Goal: Task Accomplishment & Management: Manage account settings

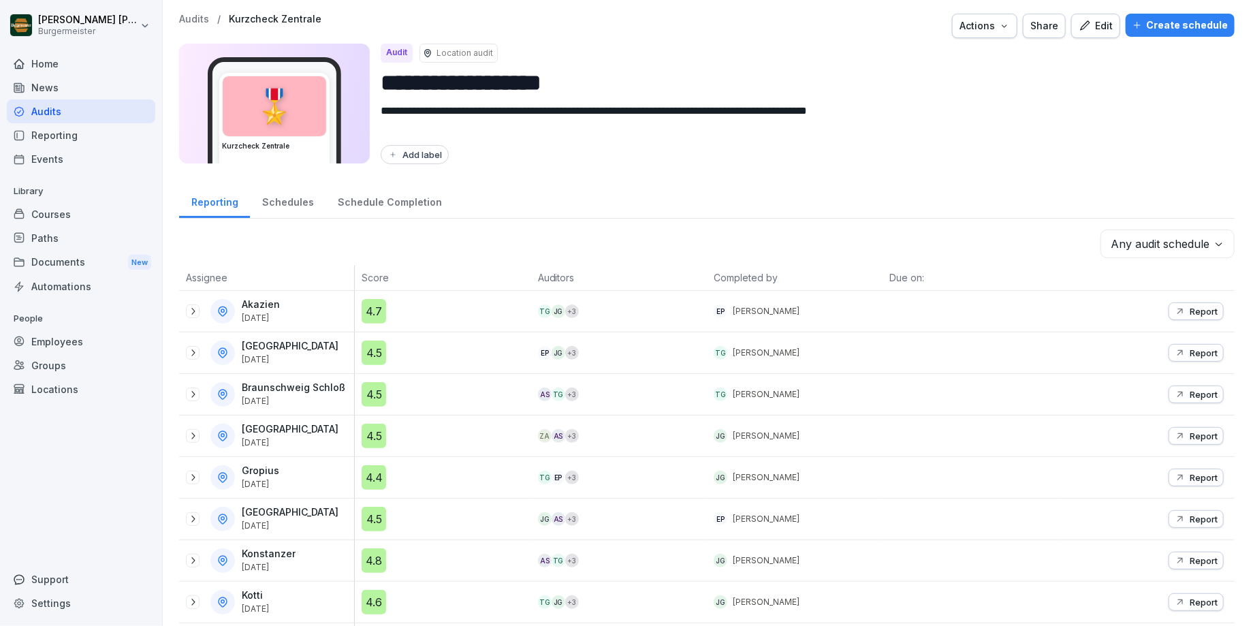
click at [59, 338] on div "Employees" at bounding box center [81, 342] width 148 height 24
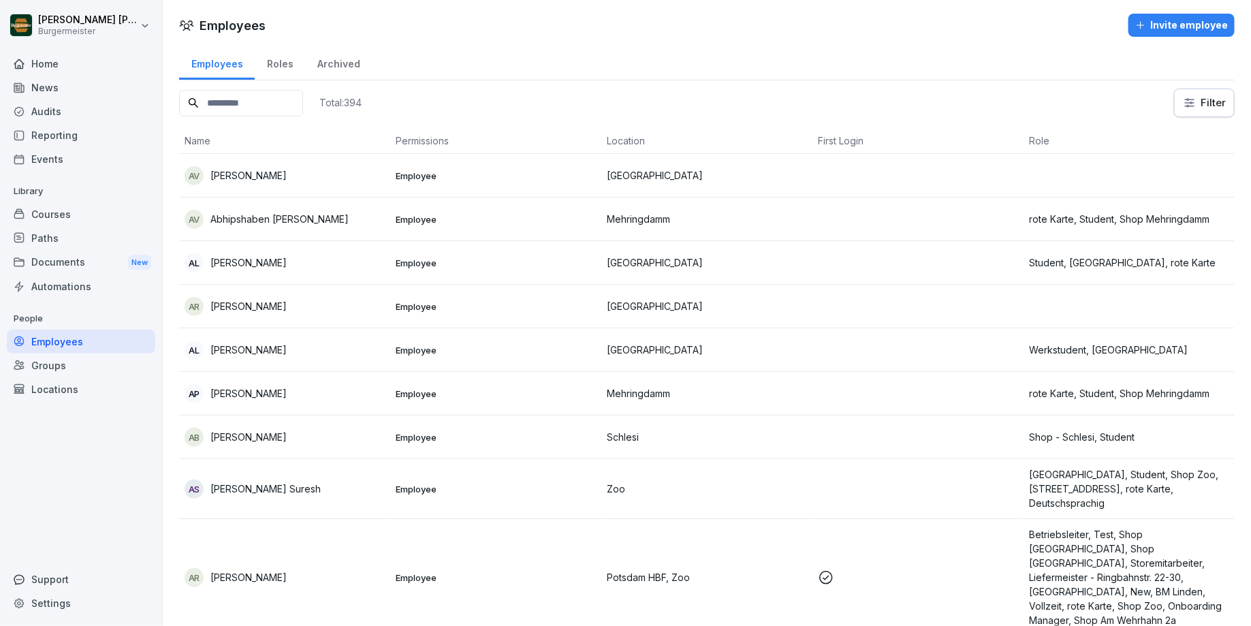
click at [284, 101] on input at bounding box center [241, 103] width 124 height 27
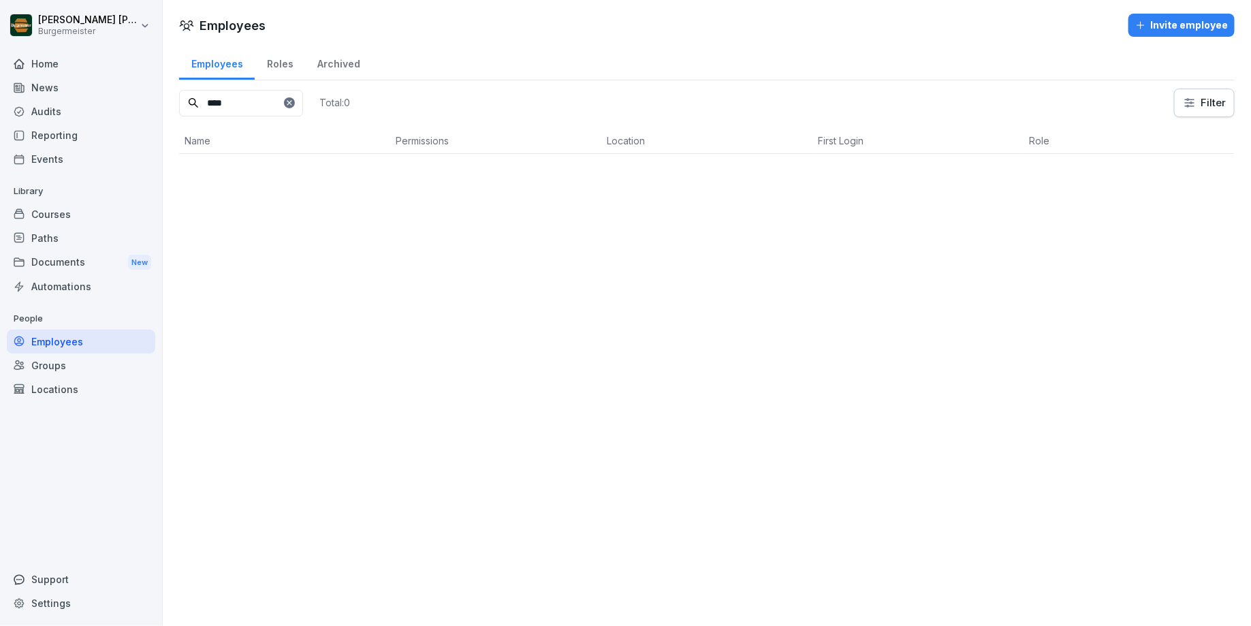
type input "****"
click at [250, 95] on input "****" at bounding box center [241, 103] width 124 height 27
click at [48, 364] on div "Groups" at bounding box center [81, 365] width 148 height 24
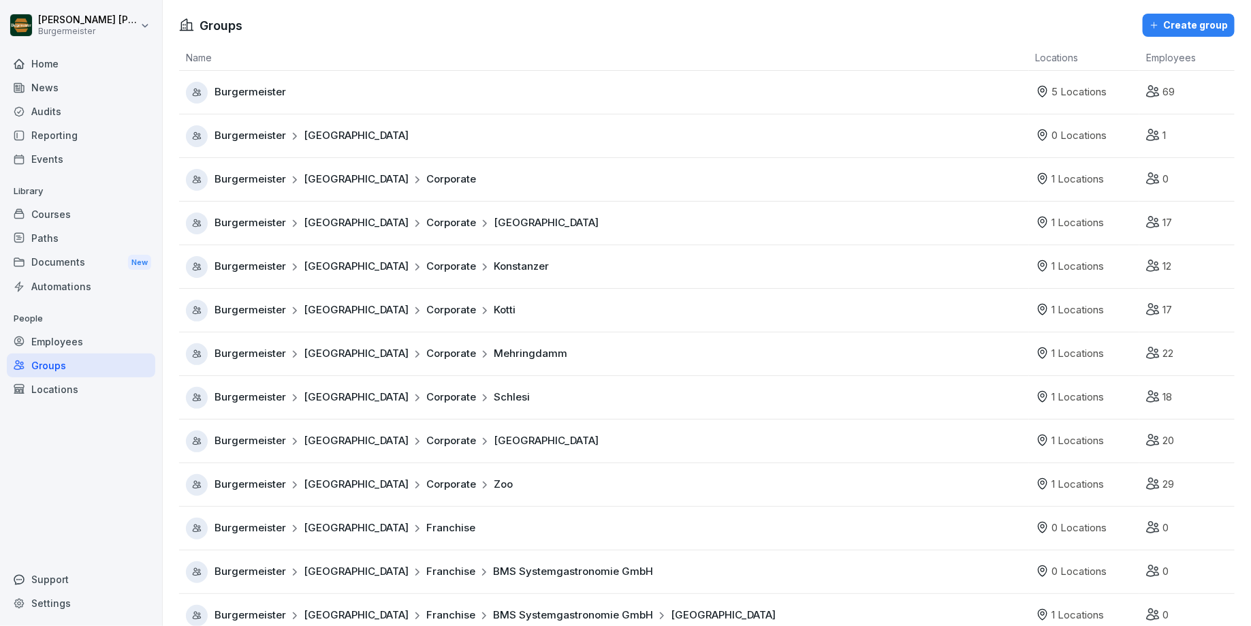
click at [55, 341] on div "Employees" at bounding box center [81, 342] width 148 height 24
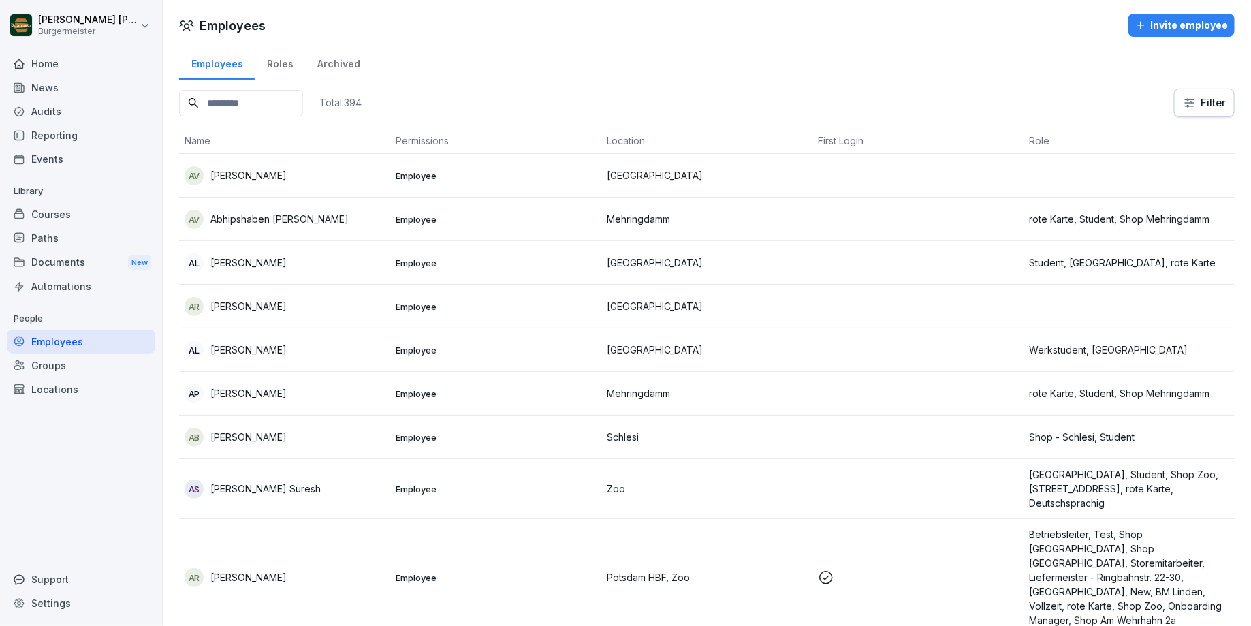
click at [247, 102] on input at bounding box center [241, 103] width 124 height 27
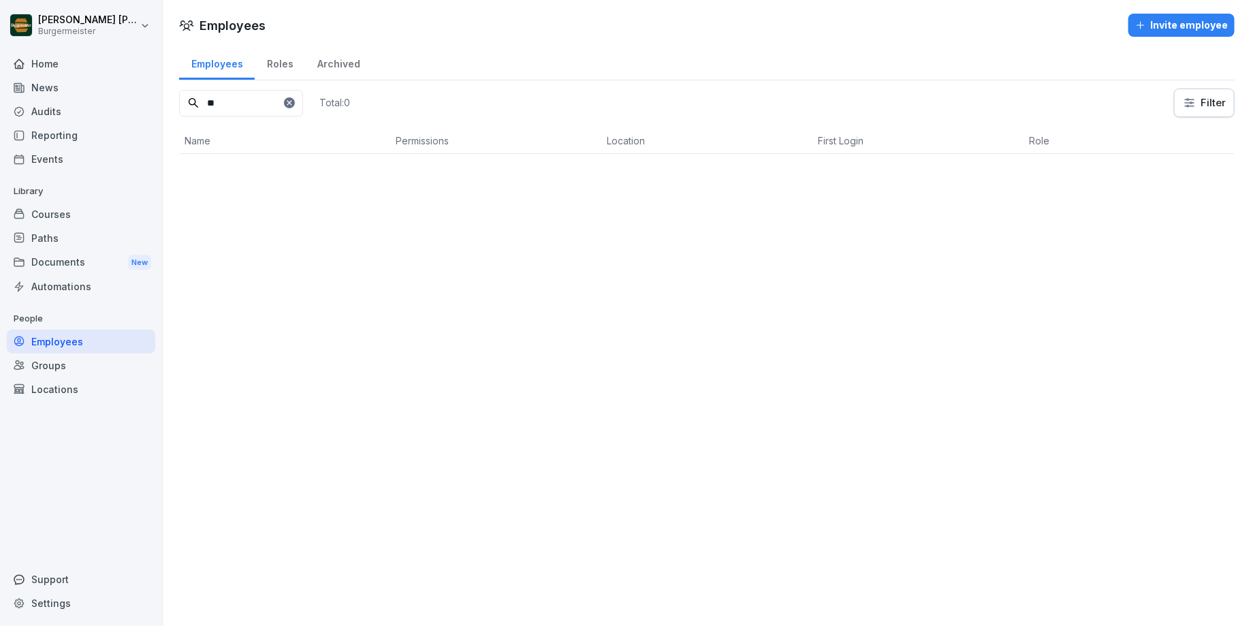
type input "*"
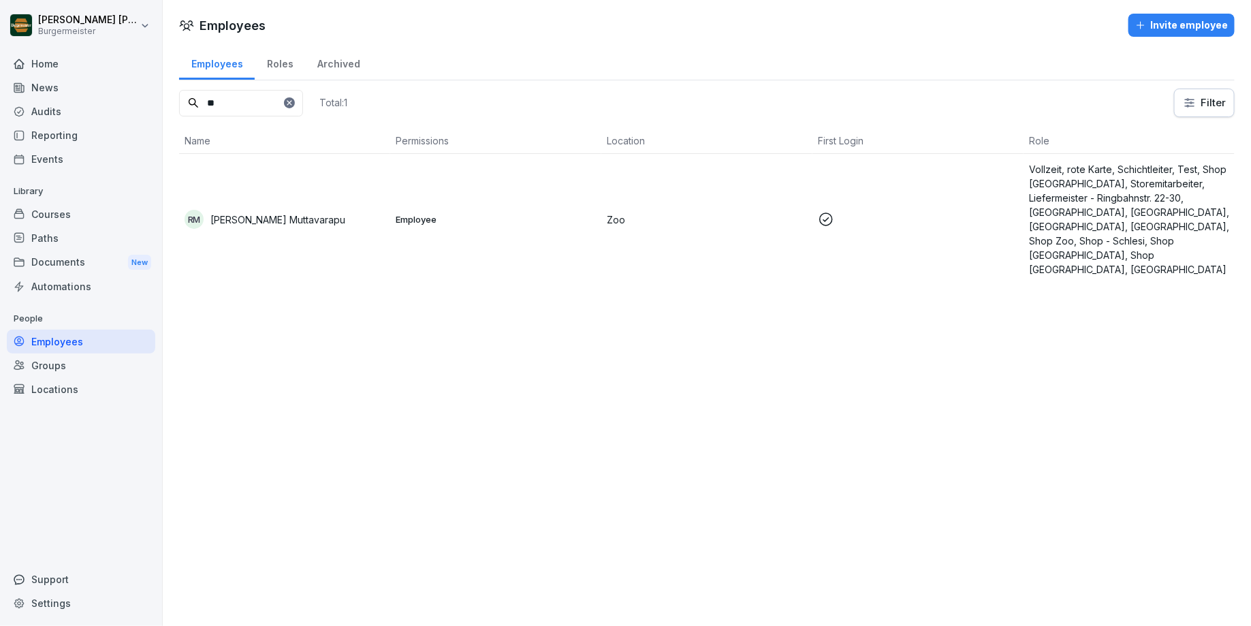
type input "*"
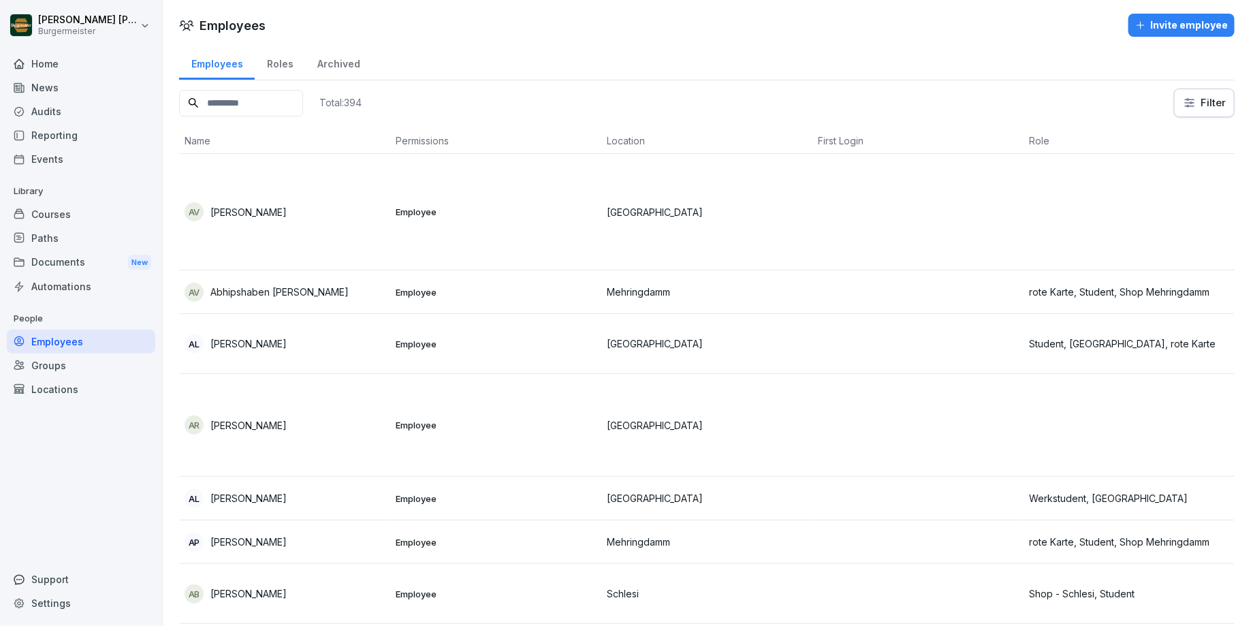
click at [253, 104] on input at bounding box center [241, 103] width 124 height 27
click at [1188, 29] on div "Invite employee" at bounding box center [1181, 25] width 93 height 15
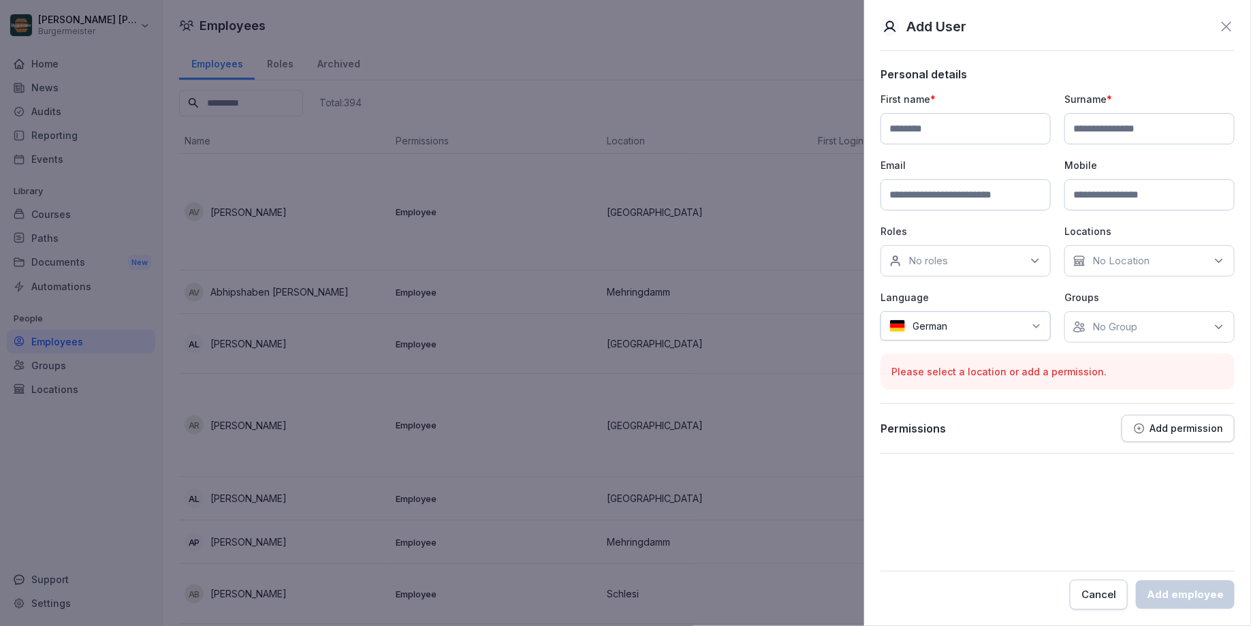
click at [1223, 24] on icon at bounding box center [1226, 26] width 16 height 16
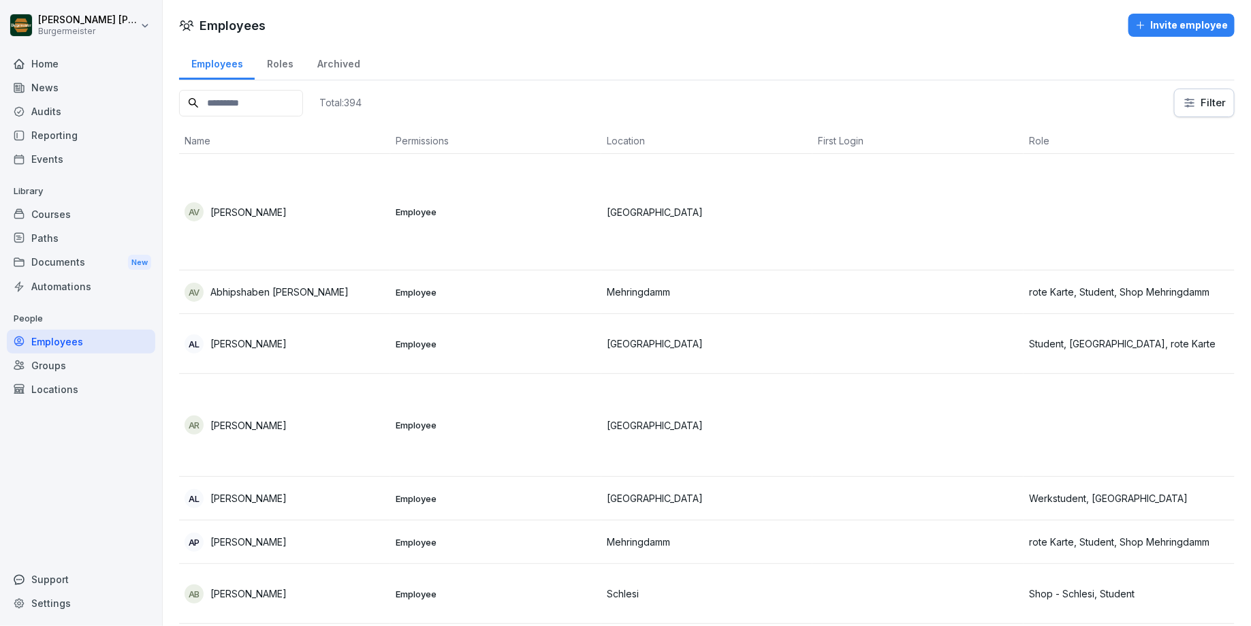
click at [1200, 28] on div "Invite employee" at bounding box center [1181, 25] width 93 height 15
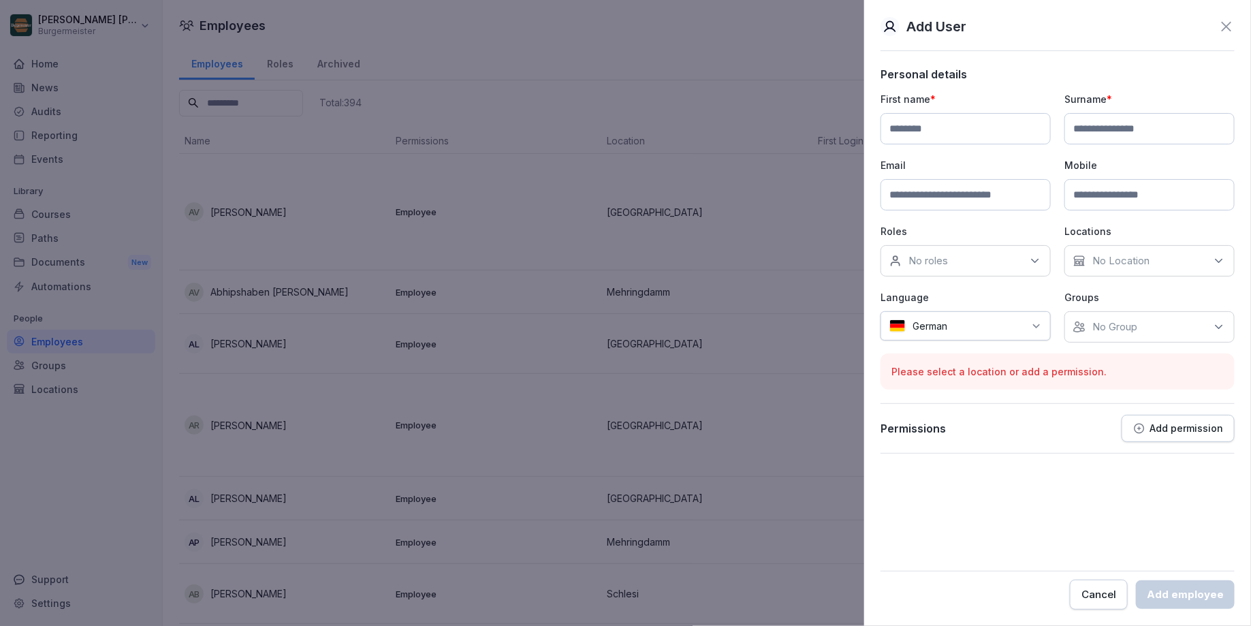
click at [971, 134] on input at bounding box center [966, 128] width 170 height 31
click at [948, 127] on input "**********" at bounding box center [966, 128] width 170 height 31
type input "*******"
click at [1162, 125] on input at bounding box center [1150, 128] width 170 height 31
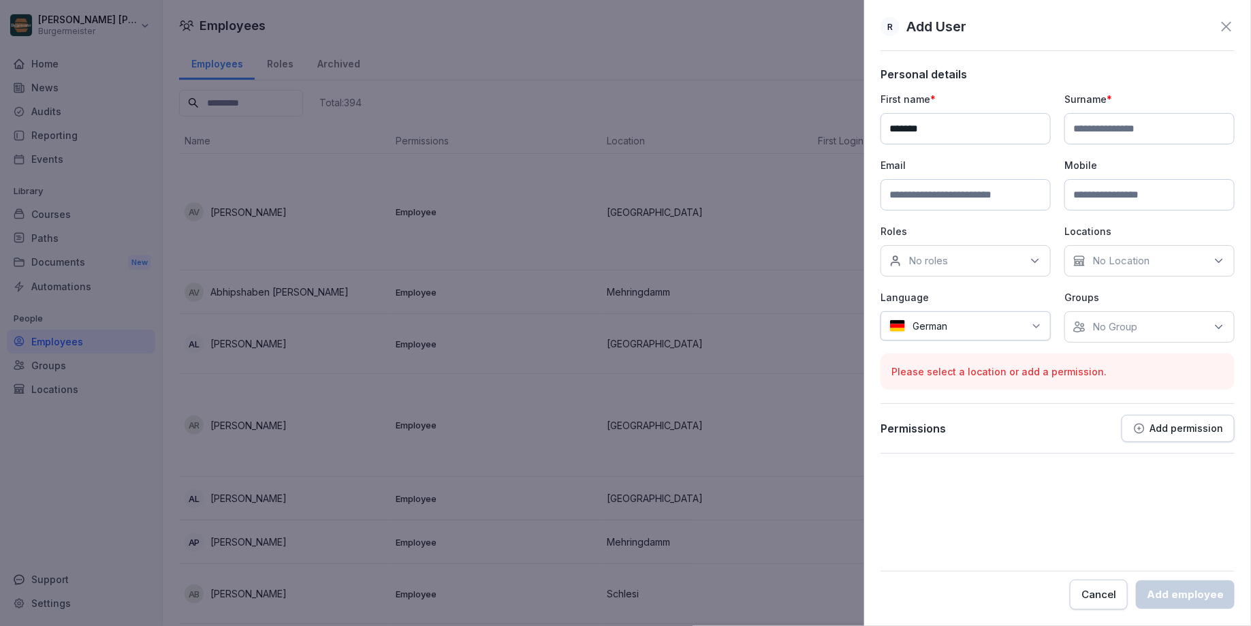
paste input "******"
type input "******"
click at [981, 184] on input at bounding box center [966, 194] width 170 height 31
click at [1024, 193] on input at bounding box center [966, 194] width 170 height 31
paste input "**********"
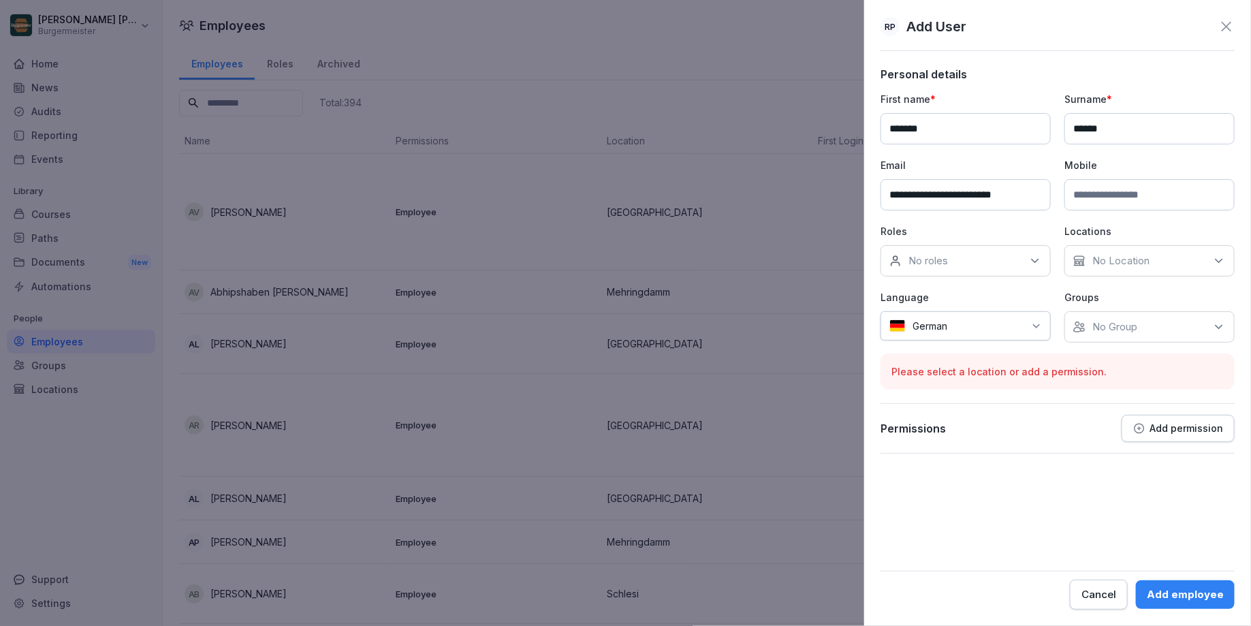
type input "**********"
click at [1121, 194] on input at bounding box center [1150, 194] width 170 height 31
click at [1115, 202] on input at bounding box center [1150, 194] width 170 height 31
paste input "**********"
click at [1096, 191] on input "**********" at bounding box center [1150, 194] width 170 height 31
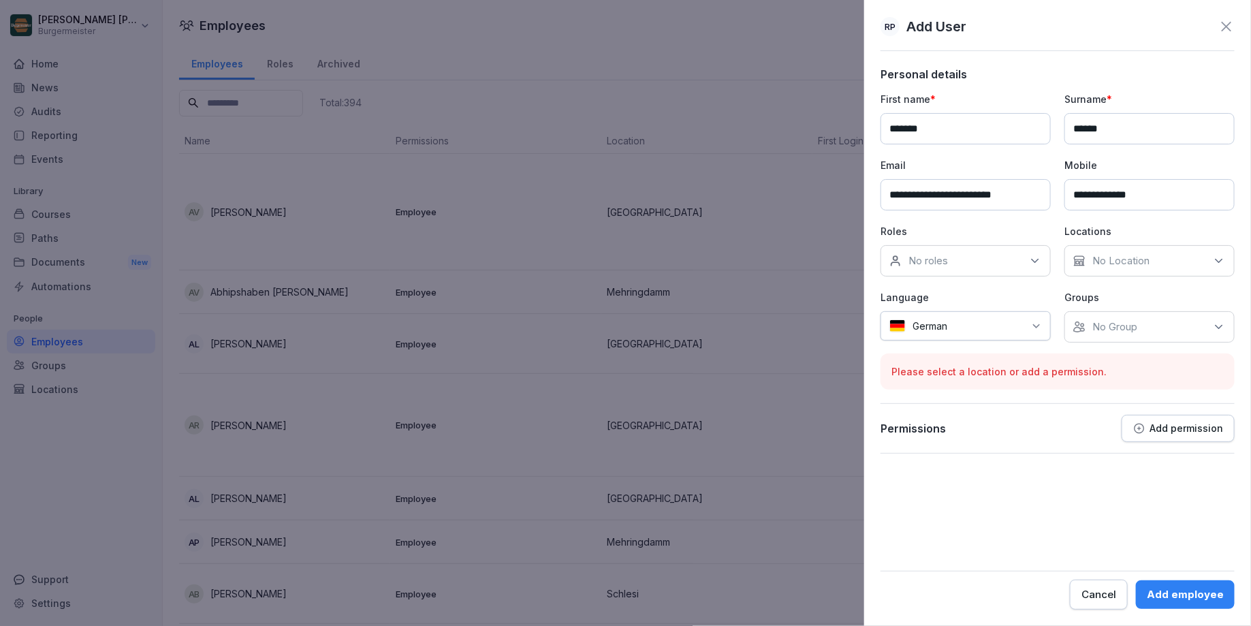
type input "**********"
click at [1058, 166] on div "**********" at bounding box center [1058, 217] width 354 height 251
click at [968, 257] on div "No roles" at bounding box center [966, 260] width 170 height 31
click at [955, 259] on div "No roles" at bounding box center [966, 260] width 170 height 31
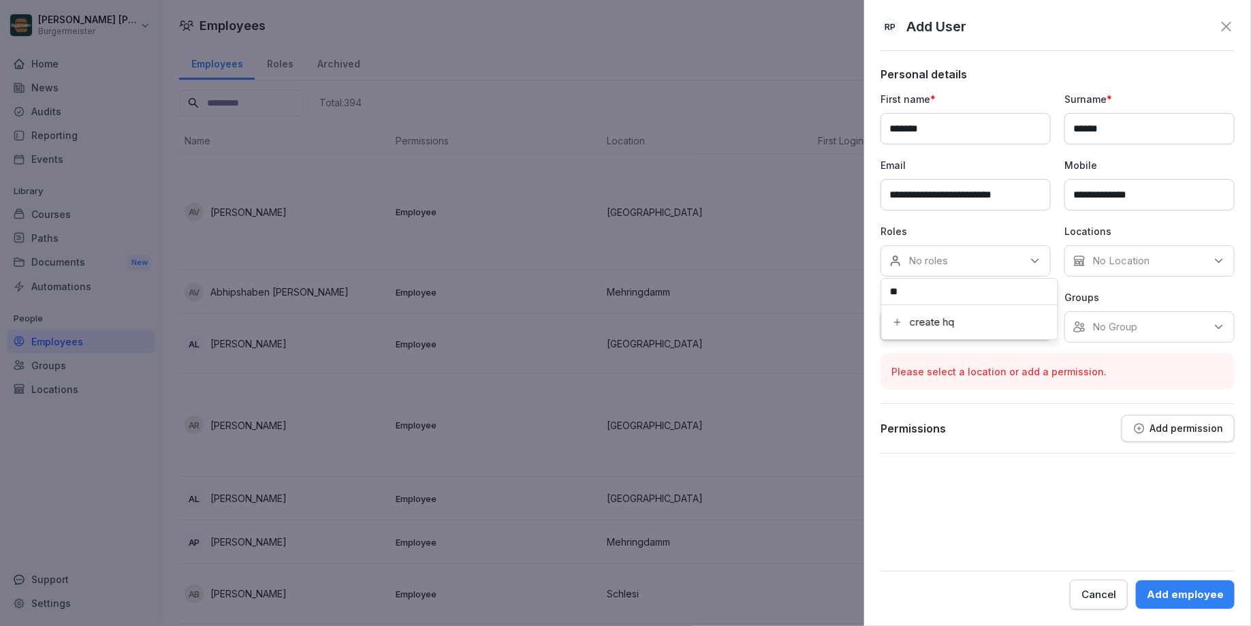
type input "*"
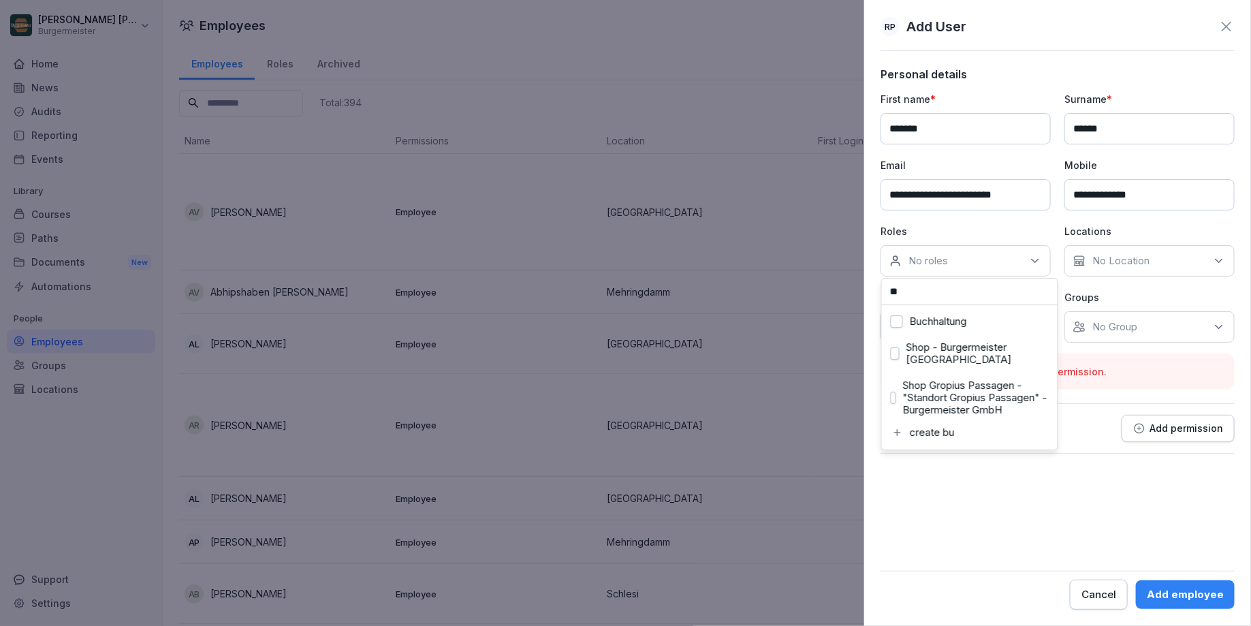
type input "*"
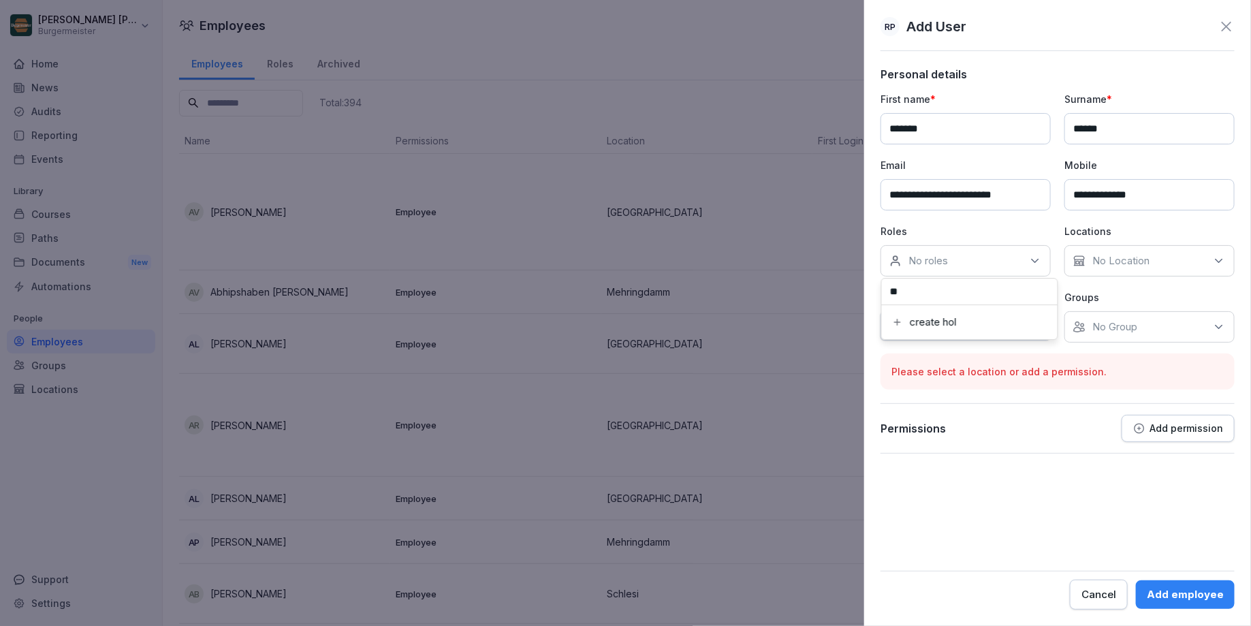
type input "*"
click at [979, 317] on label "Arbeitsbereichsleiter" at bounding box center [958, 321] width 97 height 12
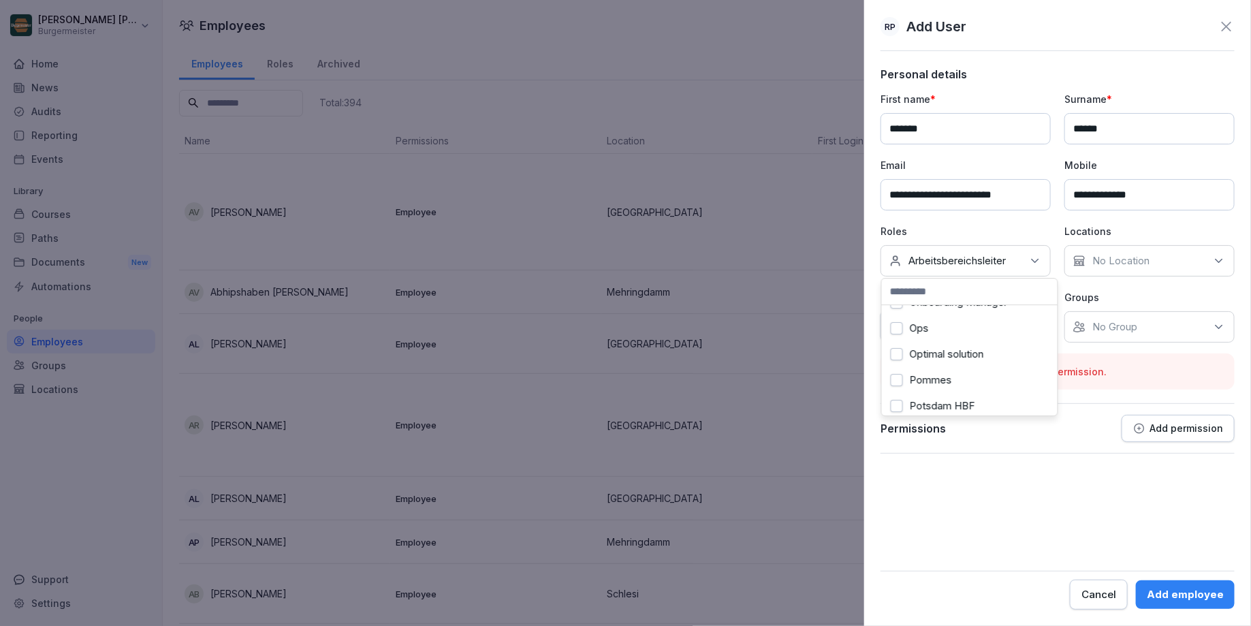
scroll to position [1169, 0]
click at [936, 325] on div "Ops" at bounding box center [969, 329] width 169 height 26
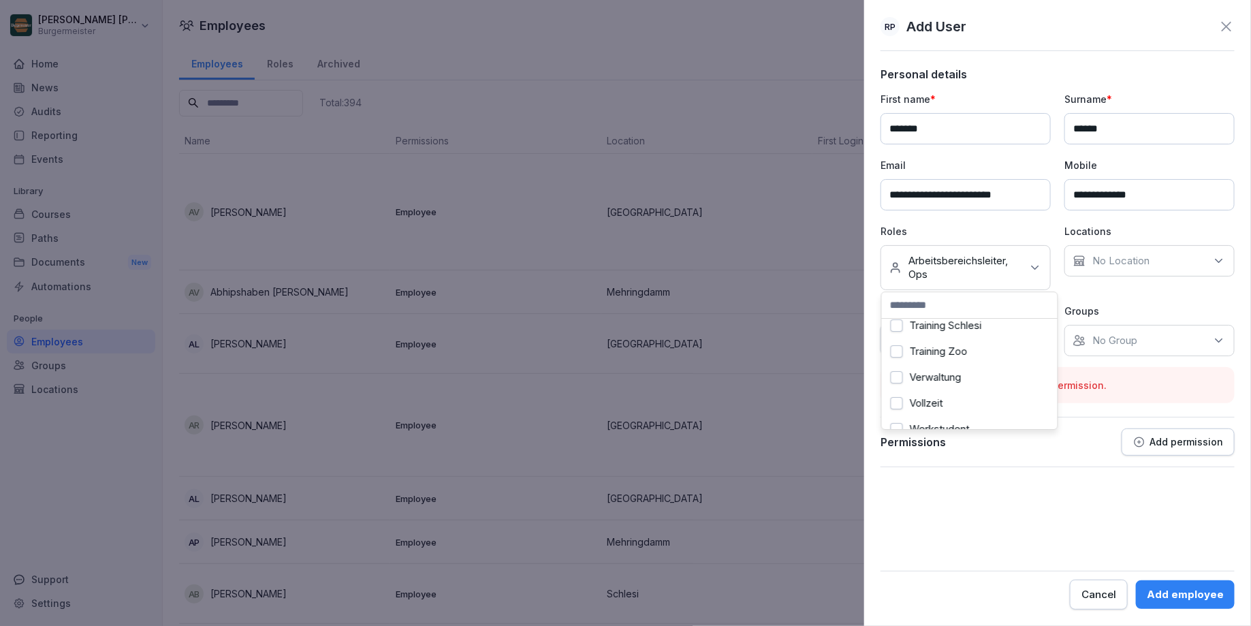
scroll to position [2583, 0]
click at [1111, 259] on p "No Location" at bounding box center [1120, 261] width 57 height 14
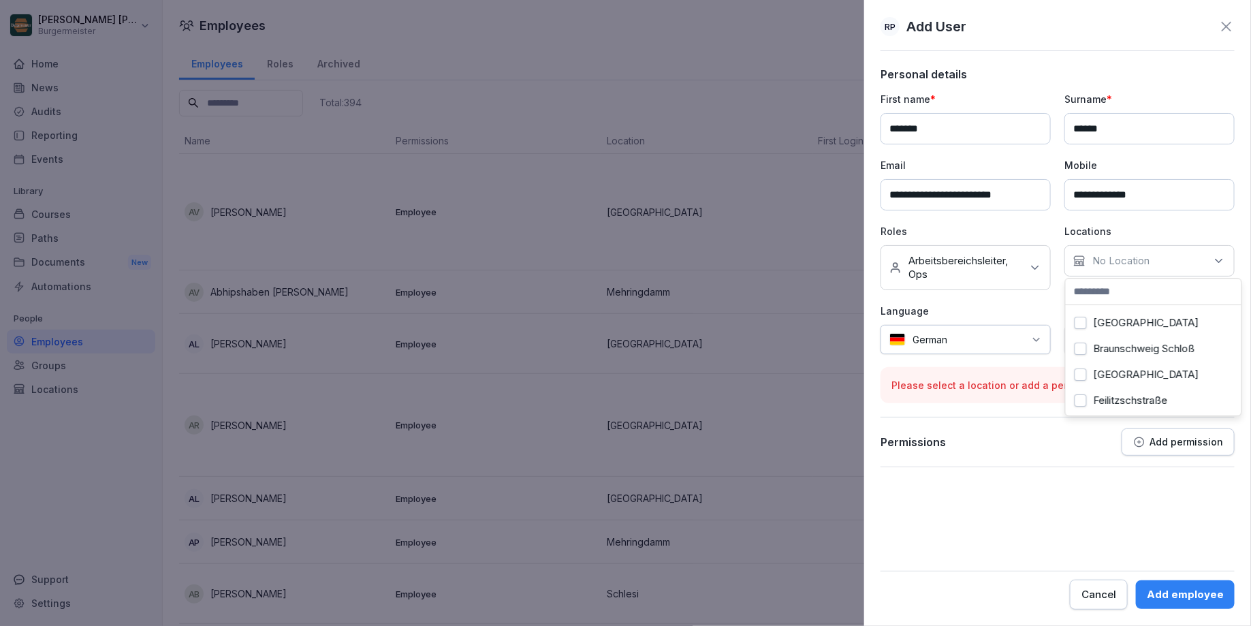
scroll to position [0, 0]
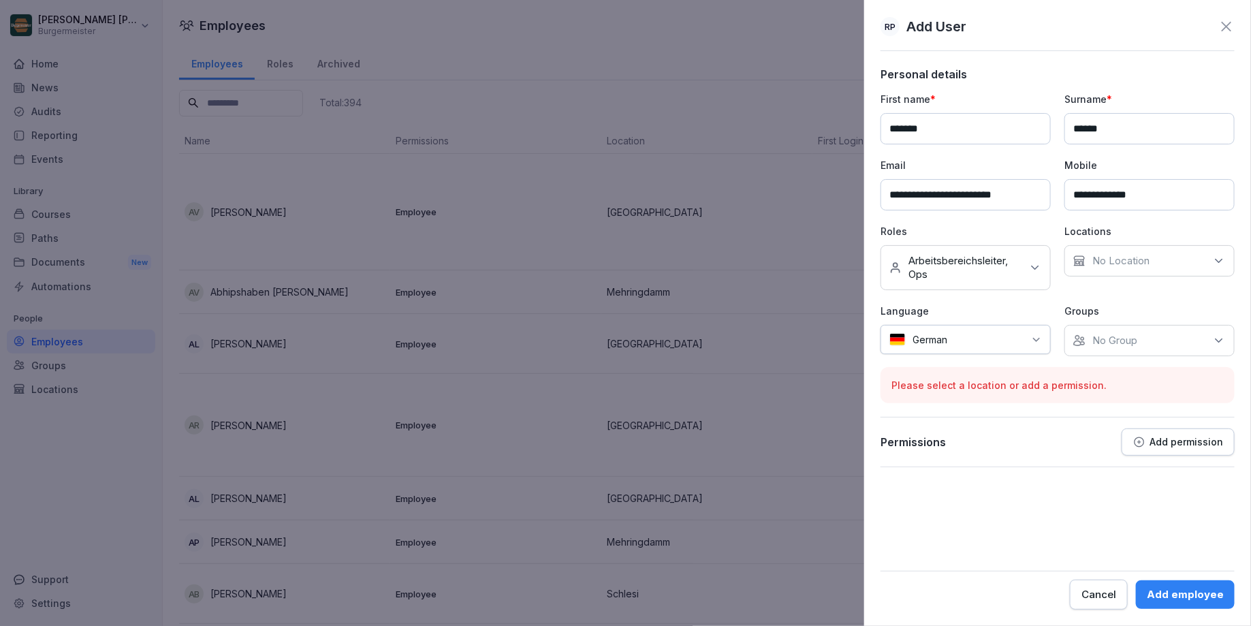
click at [1050, 304] on p "Language" at bounding box center [966, 311] width 170 height 14
click at [1099, 334] on p "No Group" at bounding box center [1114, 341] width 45 height 14
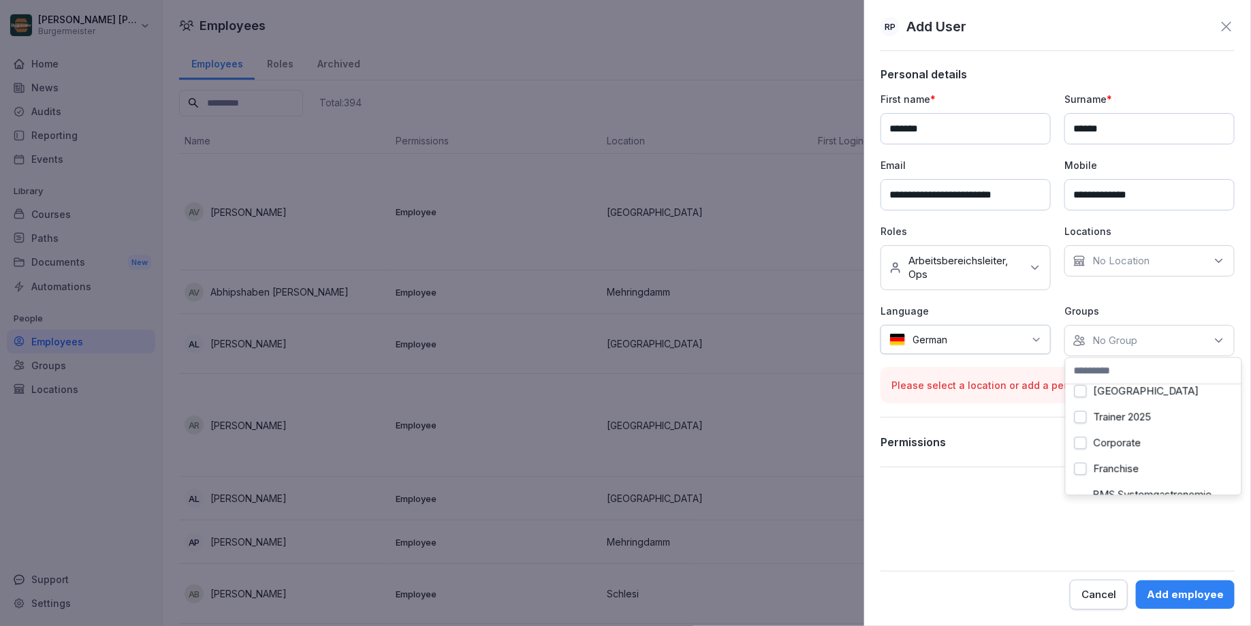
scroll to position [195, 0]
click at [1088, 286] on div "Locations No Location" at bounding box center [1150, 257] width 170 height 66
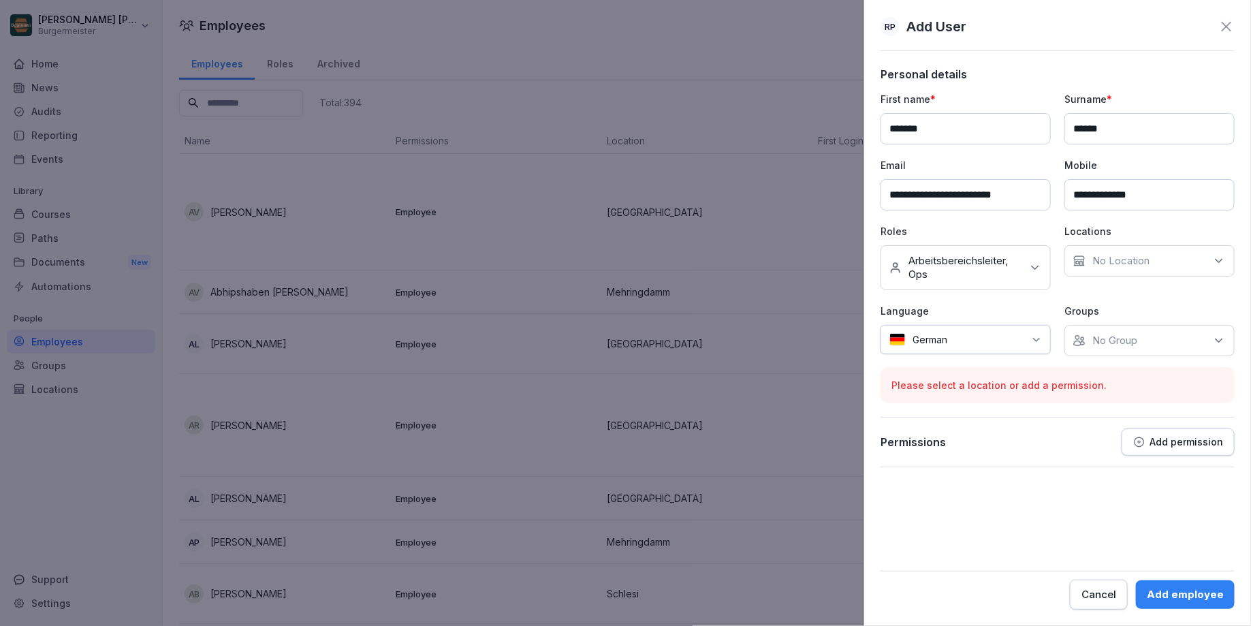
click at [1189, 598] on div "Add employee" at bounding box center [1185, 594] width 77 height 15
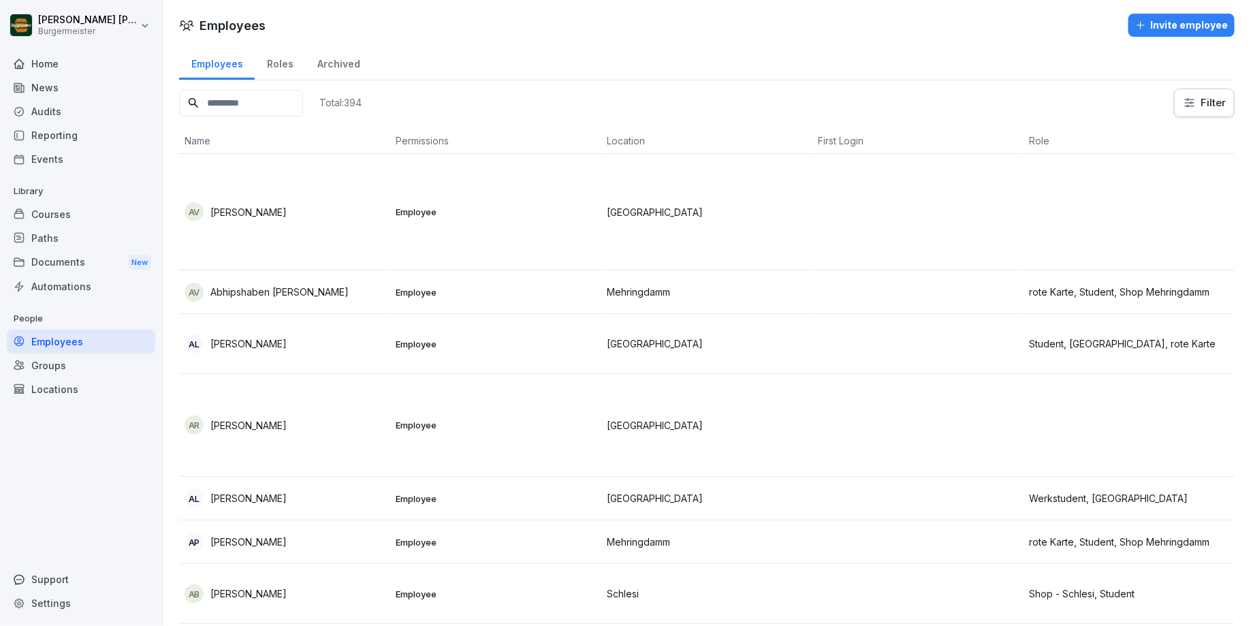
click at [237, 102] on input at bounding box center [241, 103] width 124 height 27
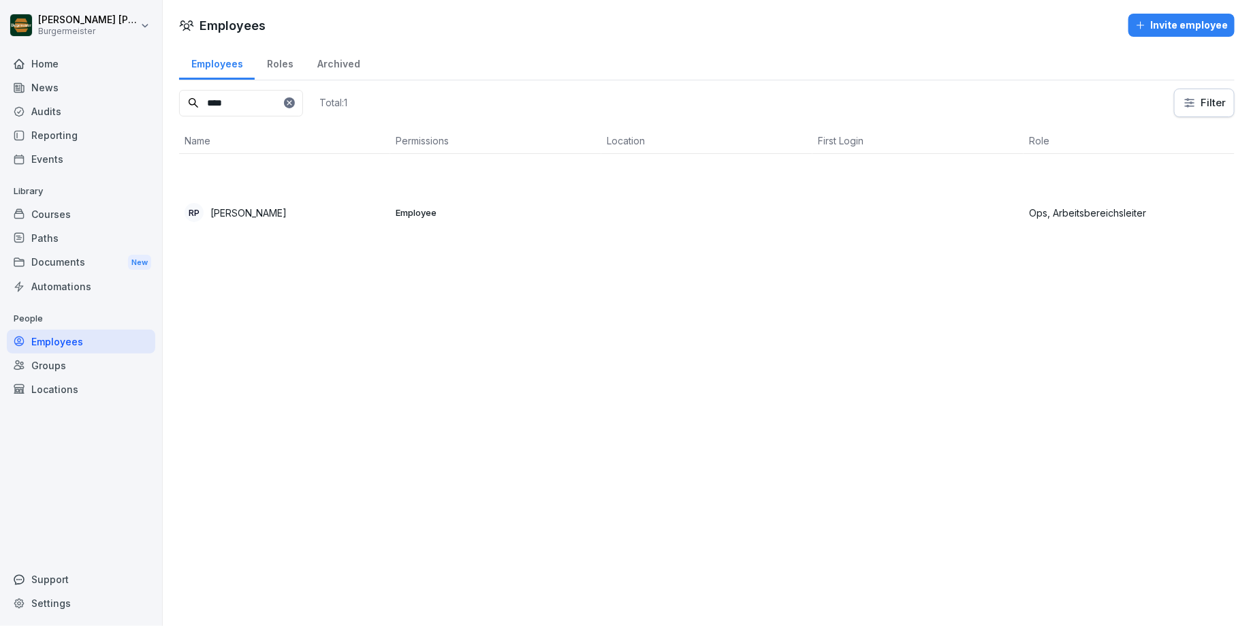
click at [245, 212] on p "[PERSON_NAME]" at bounding box center [248, 213] width 76 height 14
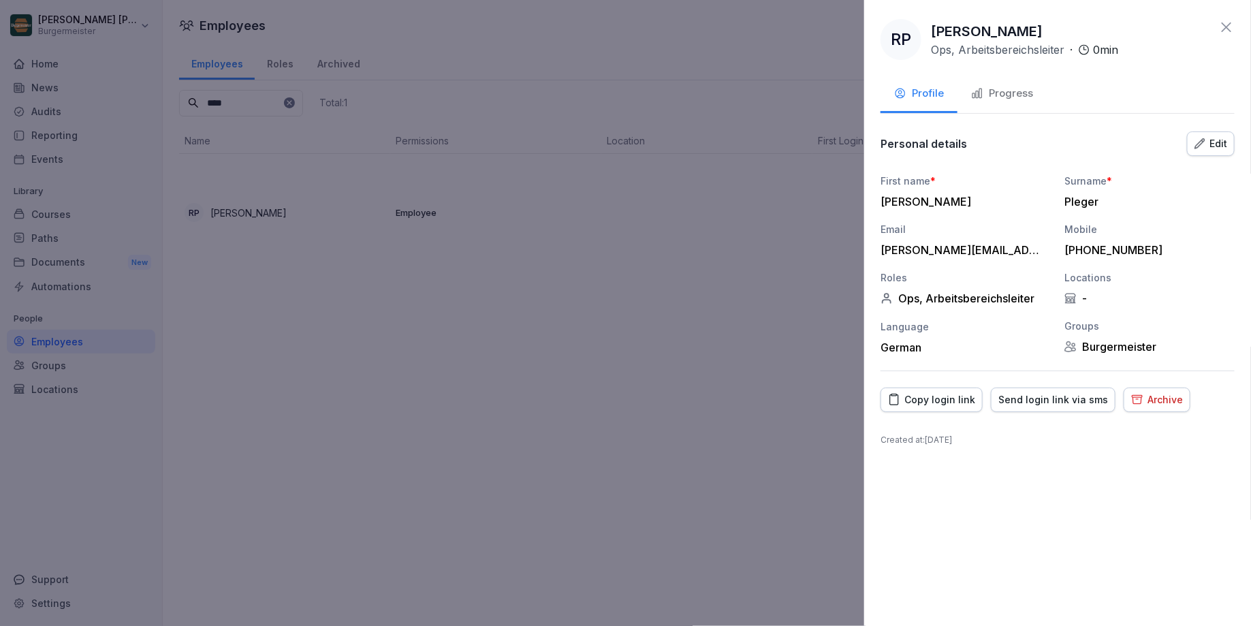
click at [1030, 398] on div "Send login link via sms" at bounding box center [1053, 399] width 110 height 15
click at [1231, 29] on icon at bounding box center [1226, 27] width 16 height 16
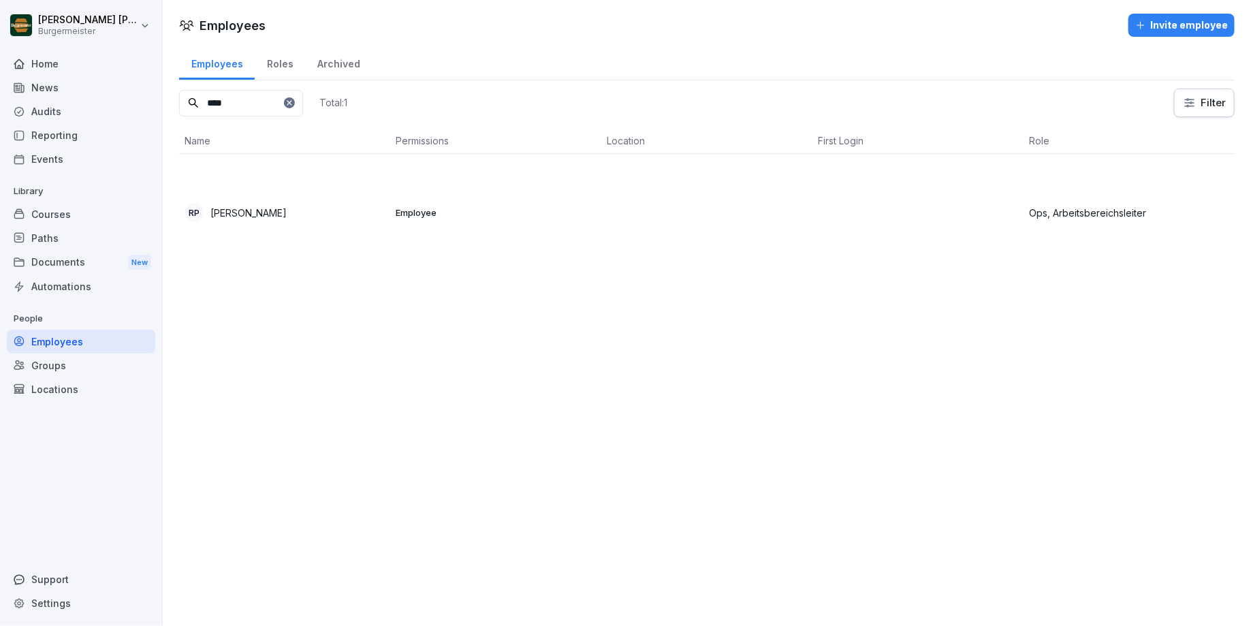
click at [257, 104] on input "****" at bounding box center [241, 103] width 124 height 27
click at [276, 217] on p "[PERSON_NAME]" at bounding box center [248, 213] width 76 height 14
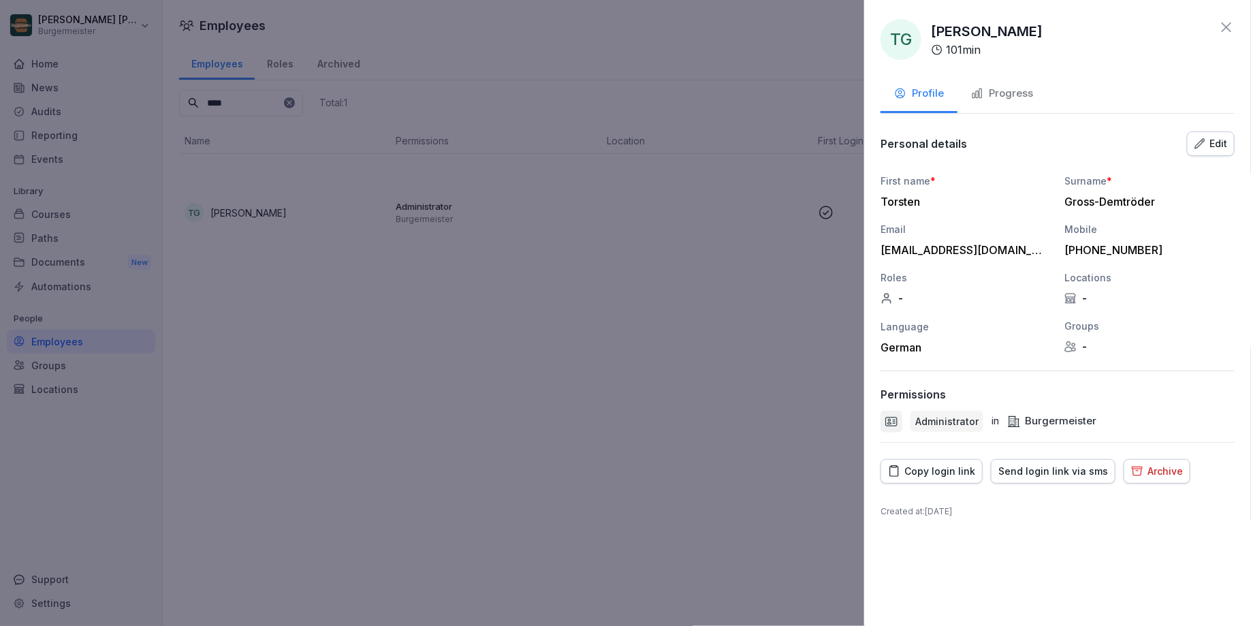
click at [1228, 30] on icon at bounding box center [1226, 27] width 16 height 16
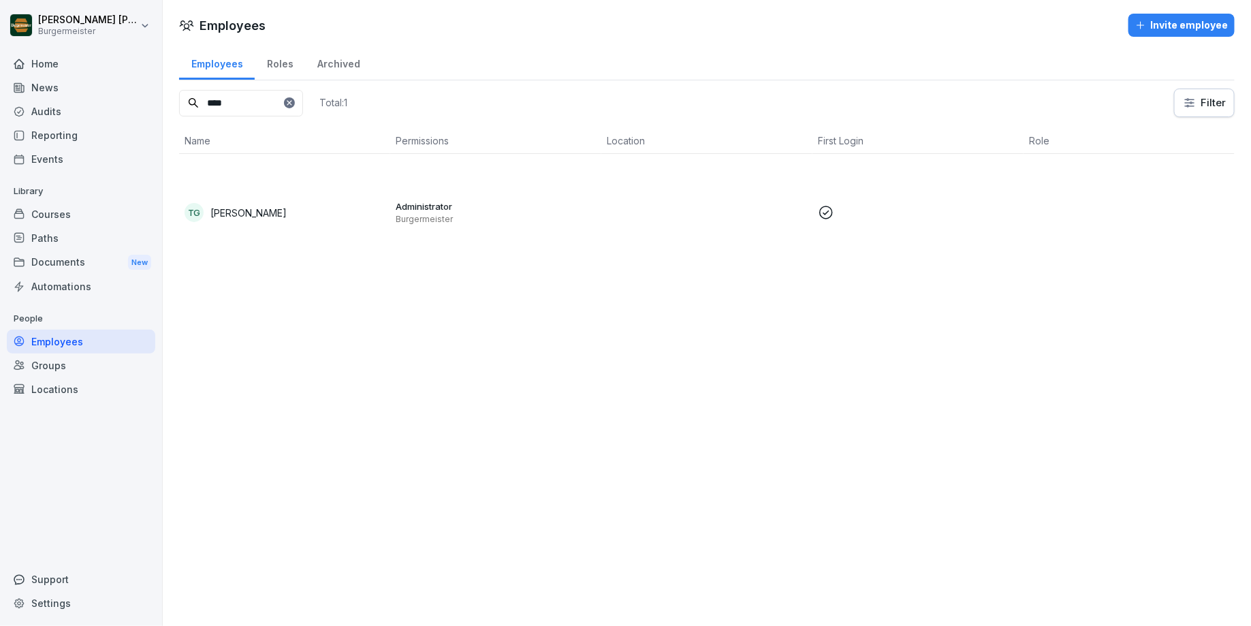
click at [238, 103] on input "****" at bounding box center [241, 103] width 124 height 27
type input "****"
click at [255, 216] on p "[PERSON_NAME]" at bounding box center [248, 213] width 76 height 14
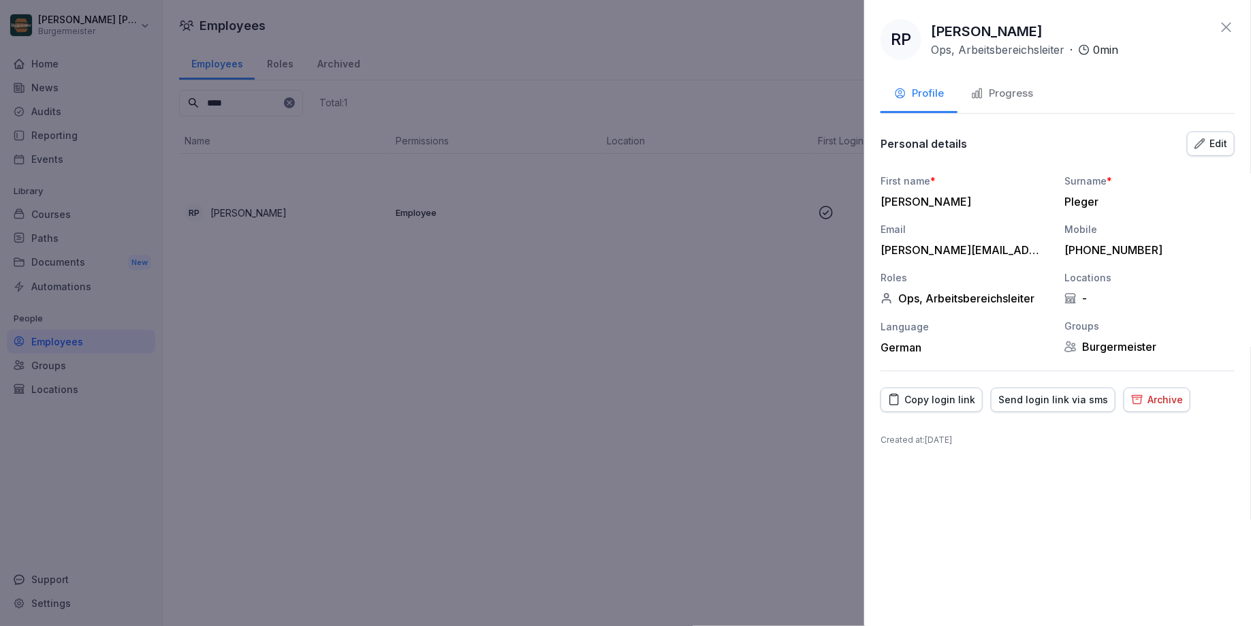
click at [1218, 153] on button "Edit" at bounding box center [1211, 143] width 48 height 25
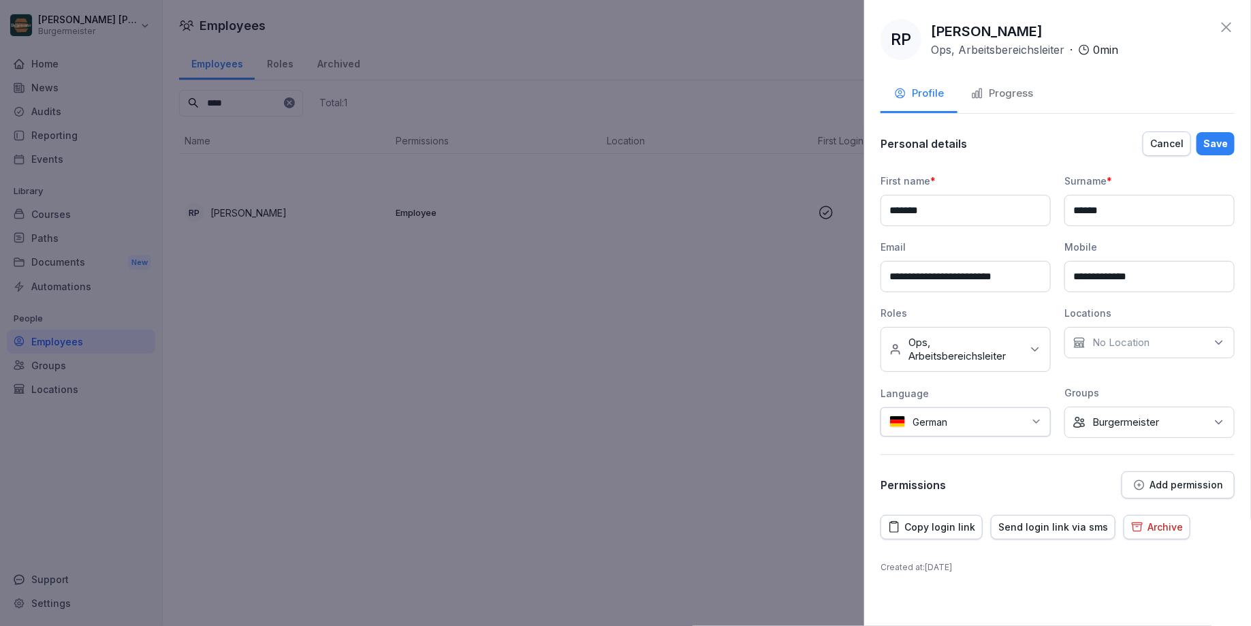
click at [990, 344] on p "Ops, Arbeitsbereichsleiter" at bounding box center [965, 349] width 113 height 27
click at [900, 417] on button "Arbeitsbereichsleiter" at bounding box center [897, 417] width 12 height 12
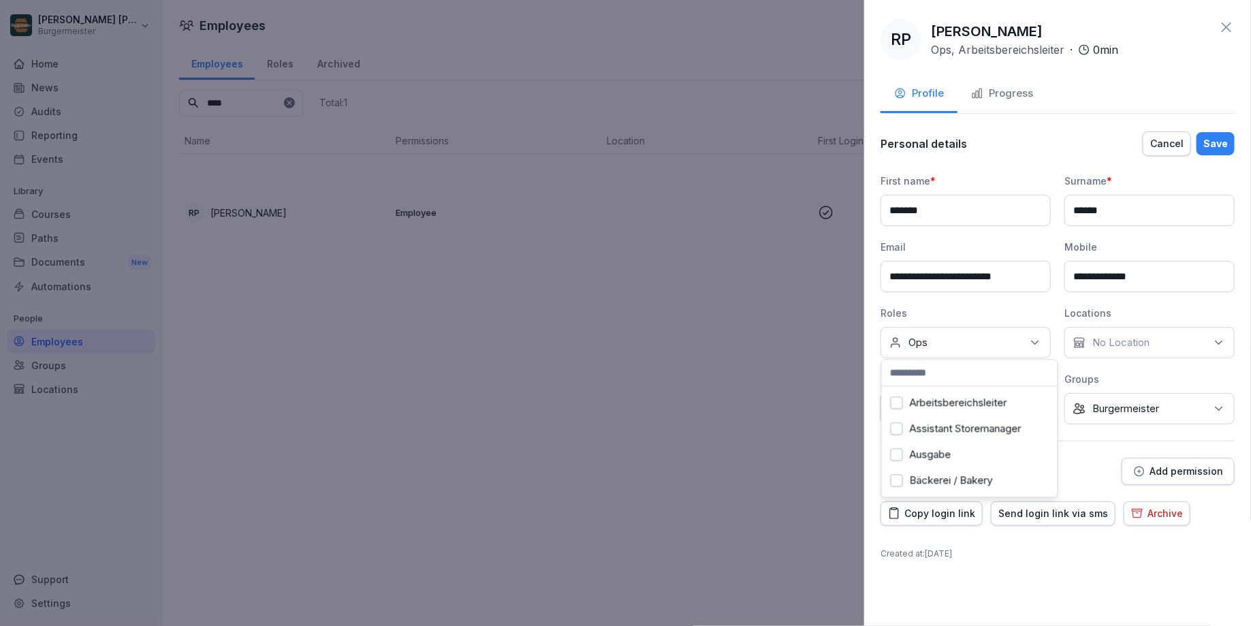
click at [1103, 332] on div "No Location" at bounding box center [1150, 342] width 170 height 31
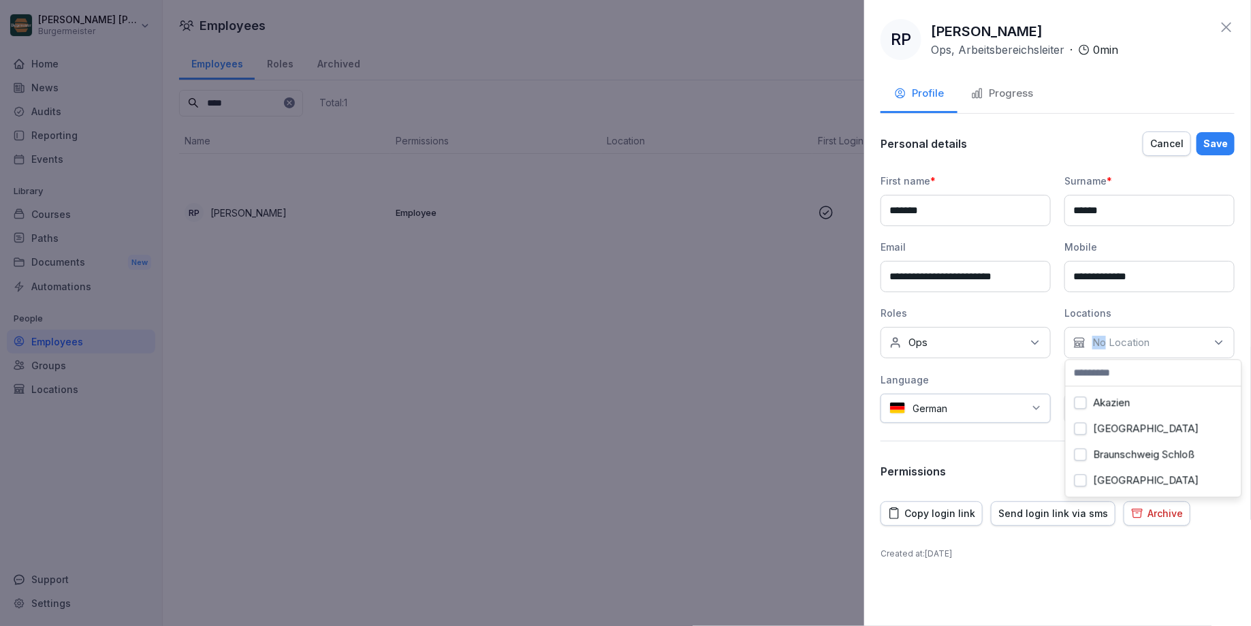
click at [1103, 332] on div "No Location" at bounding box center [1150, 342] width 170 height 31
click at [1059, 368] on div "**********" at bounding box center [1058, 299] width 354 height 251
click at [1101, 402] on p "Burgermeister" at bounding box center [1125, 409] width 67 height 14
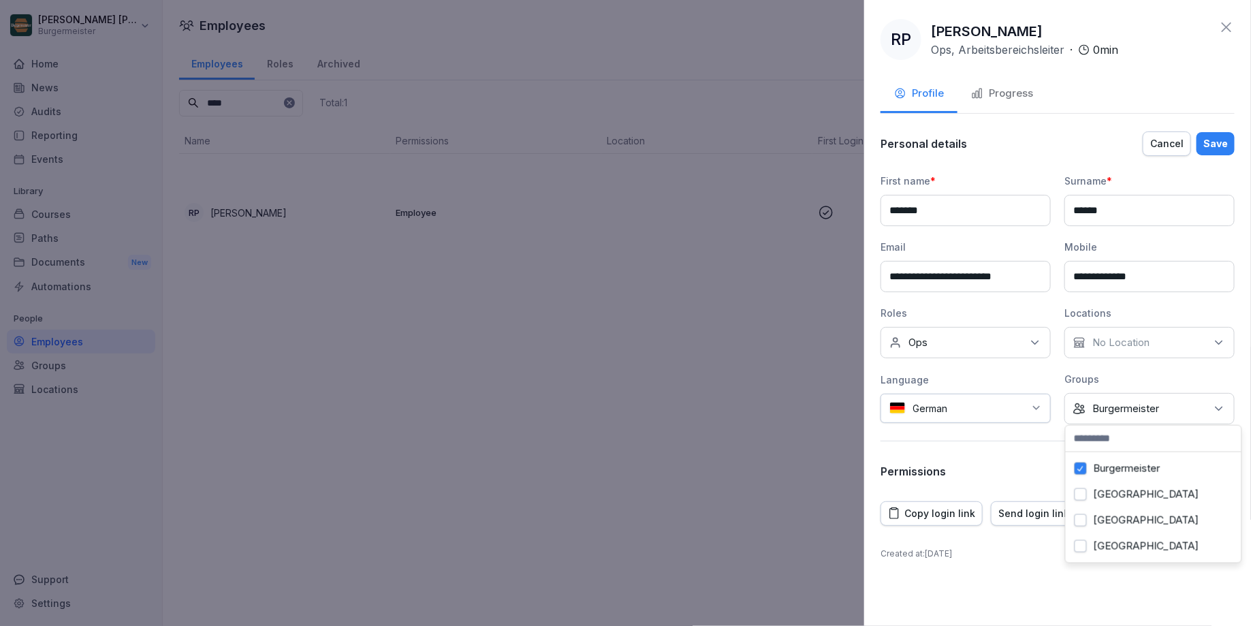
click at [1085, 469] on button "Burgermeister" at bounding box center [1081, 468] width 12 height 12
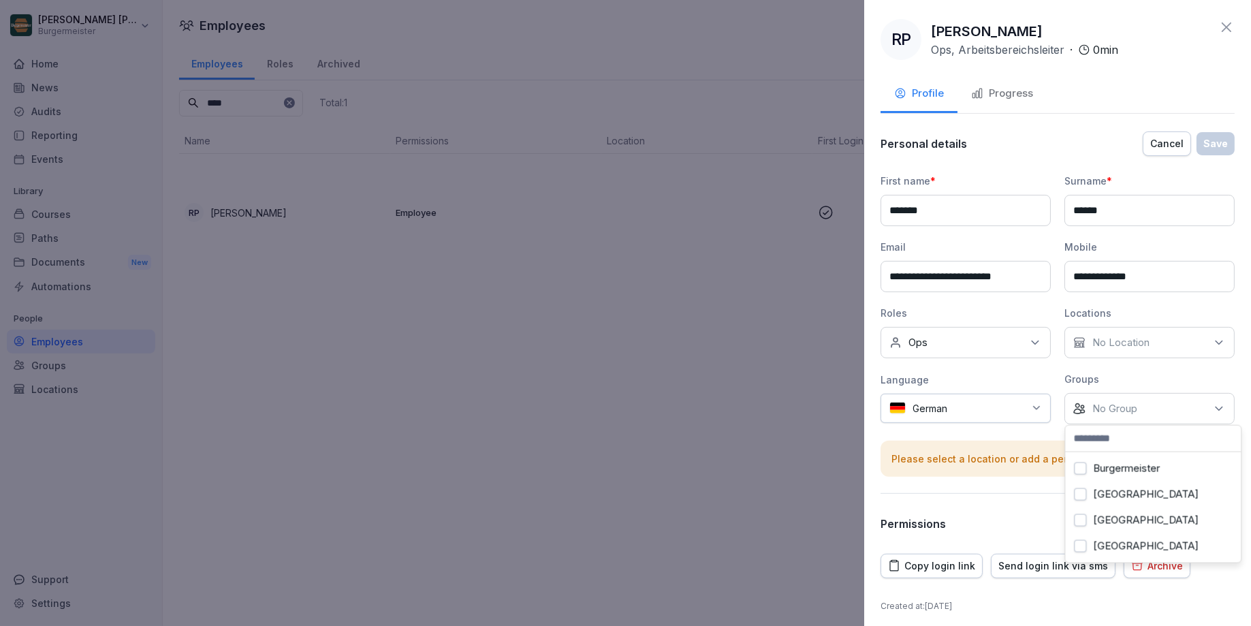
click at [1049, 375] on div "Language" at bounding box center [966, 380] width 170 height 14
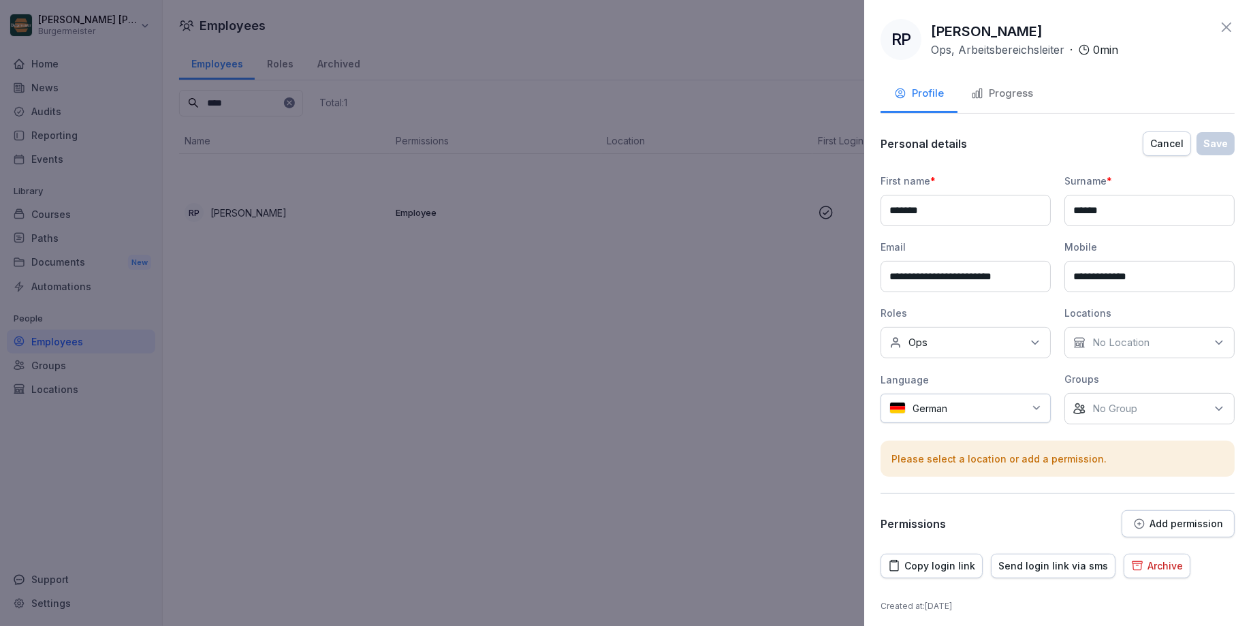
click at [1167, 522] on p "Add permission" at bounding box center [1187, 523] width 74 height 11
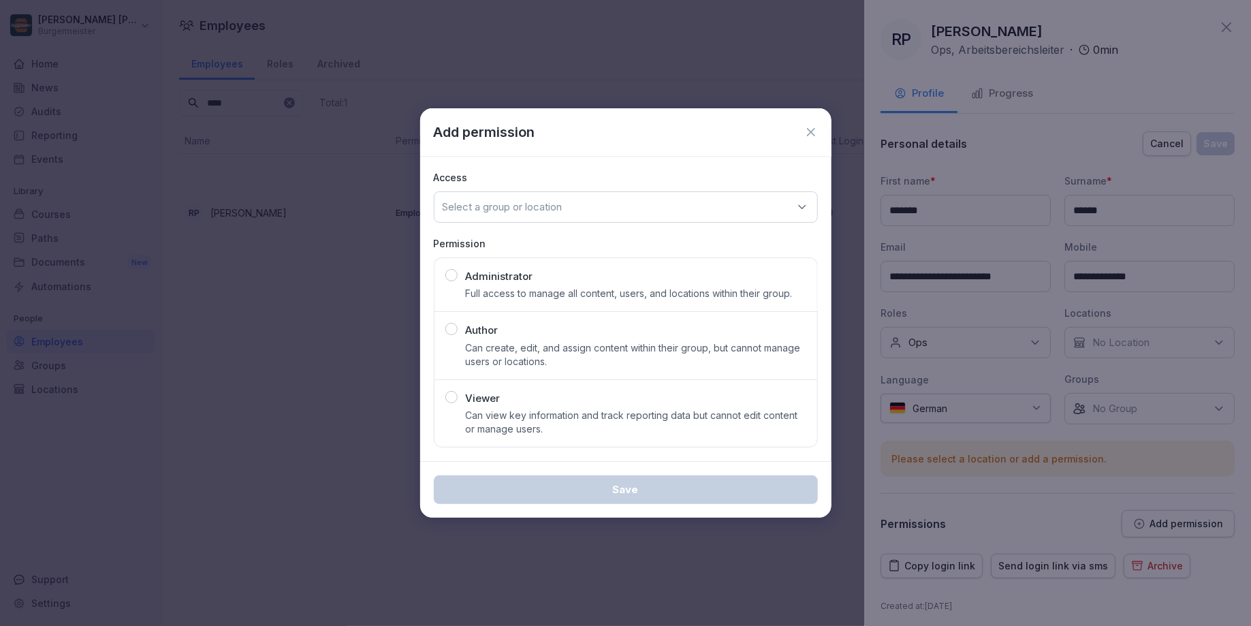
click at [554, 278] on div "Administrator Full access to manage all content, users, and locations within th…" at bounding box center [629, 285] width 327 height 32
click at [557, 215] on div "Select a group or location" at bounding box center [626, 206] width 384 height 31
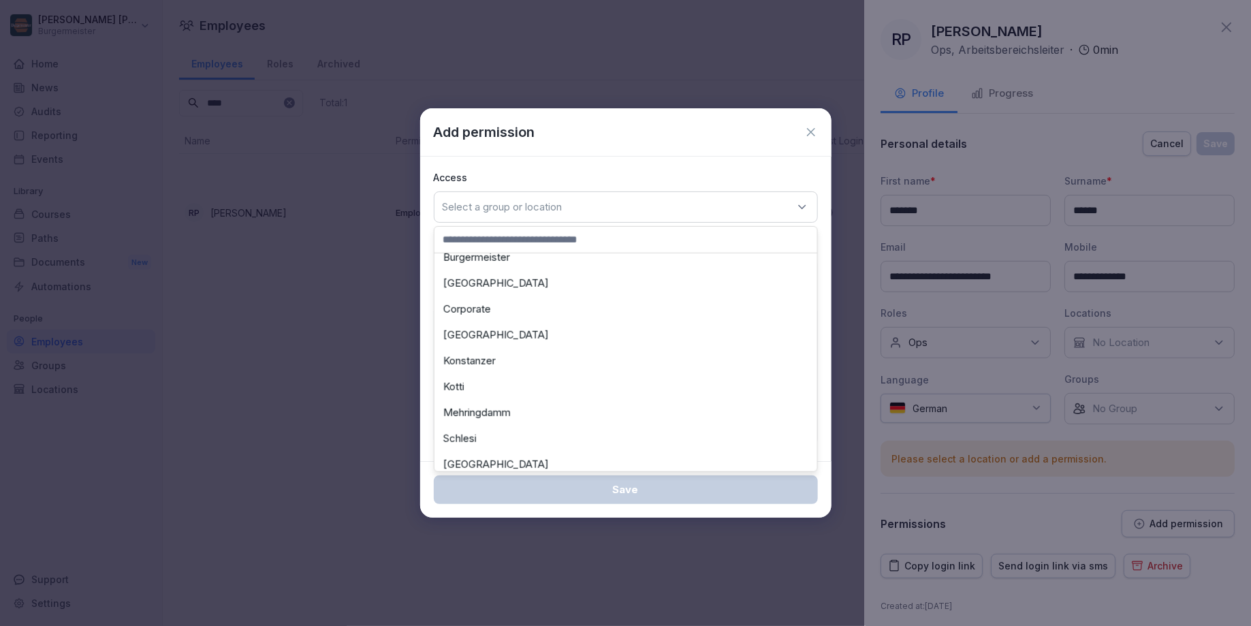
scroll to position [0, 0]
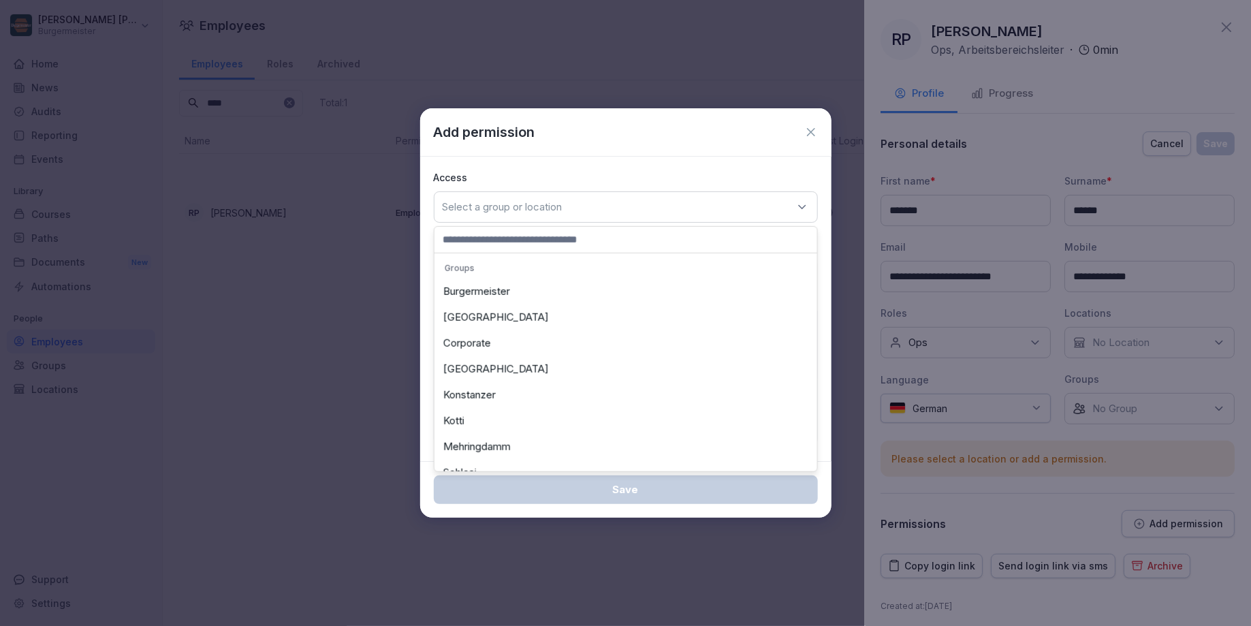
click at [494, 290] on div "Burgermeister" at bounding box center [626, 292] width 376 height 26
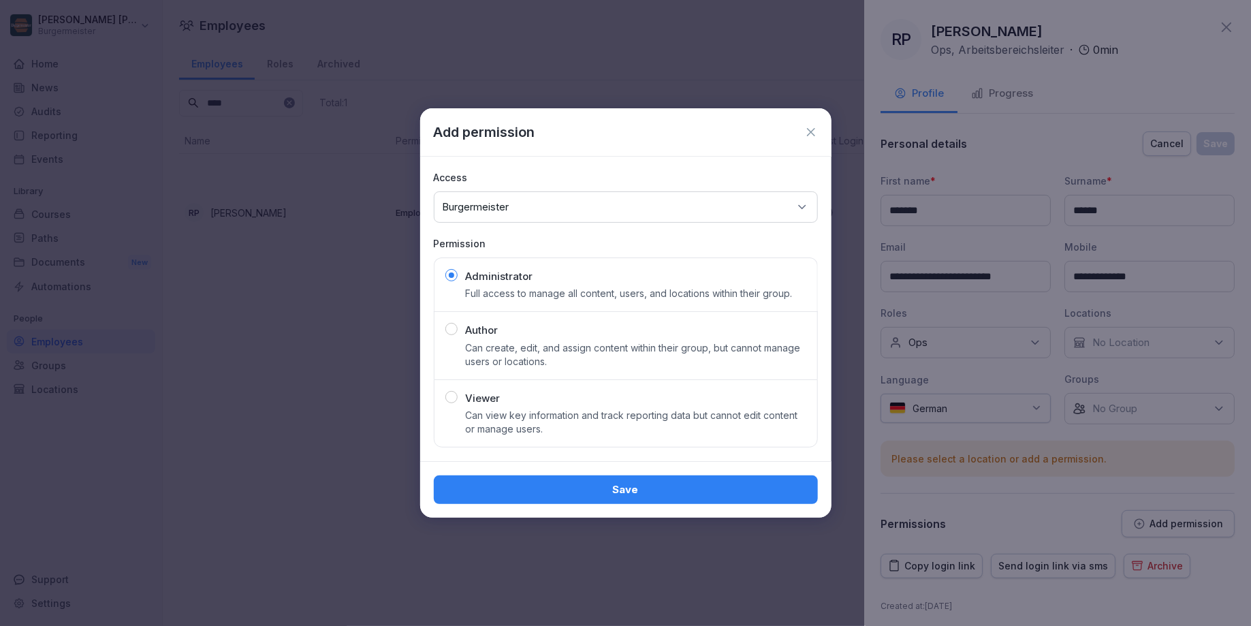
click at [590, 480] on button "Save" at bounding box center [626, 489] width 384 height 29
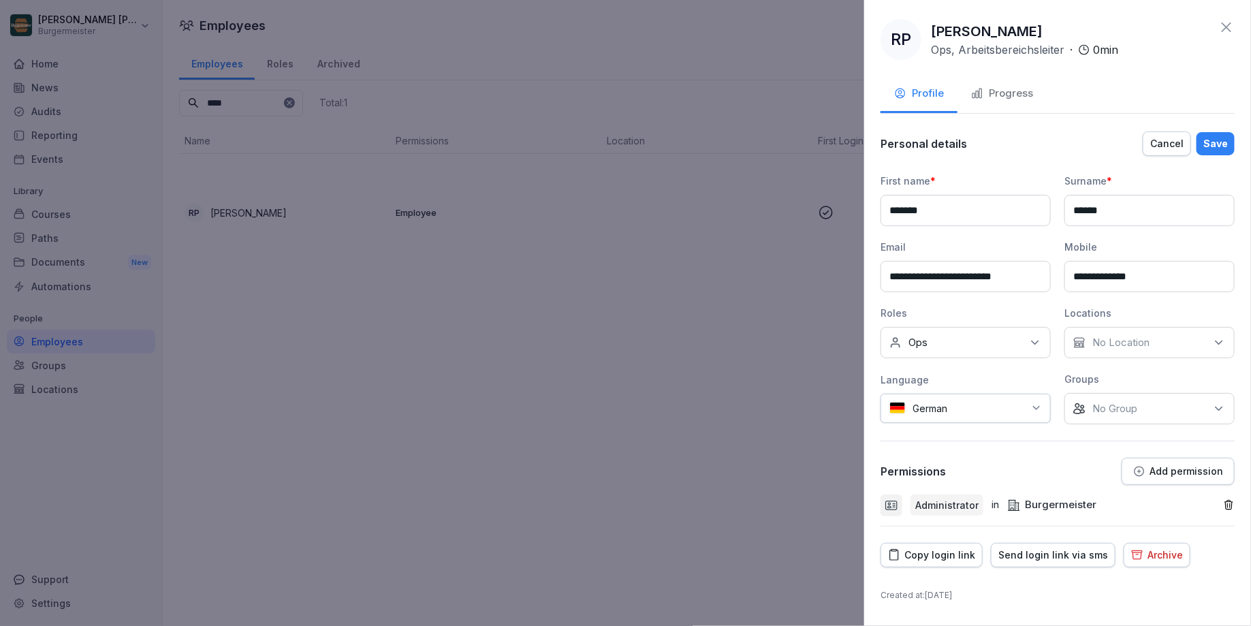
click at [1220, 136] on div "Save" at bounding box center [1215, 143] width 25 height 15
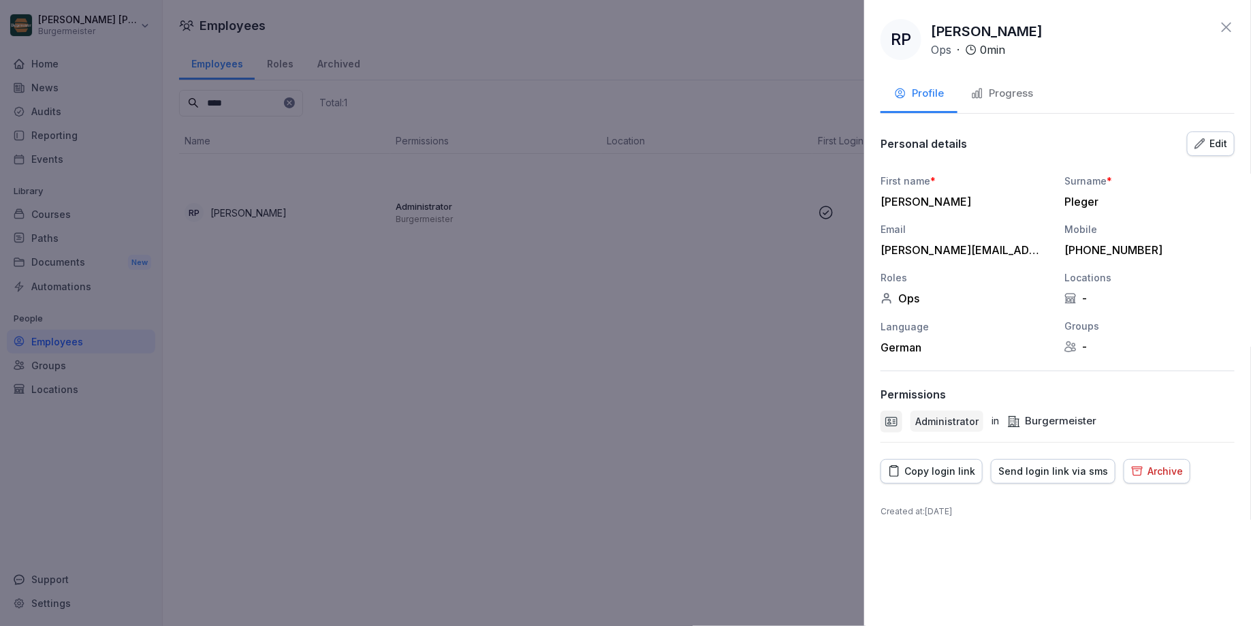
click at [1229, 27] on icon at bounding box center [1226, 27] width 16 height 16
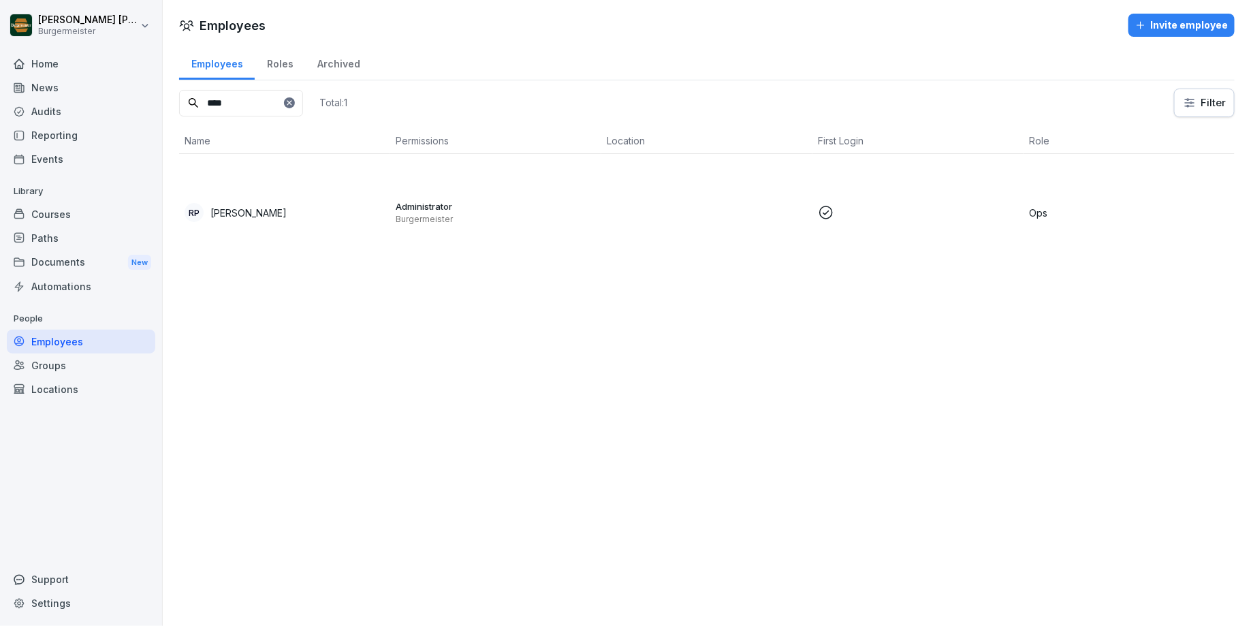
click at [699, 233] on td at bounding box center [706, 212] width 211 height 117
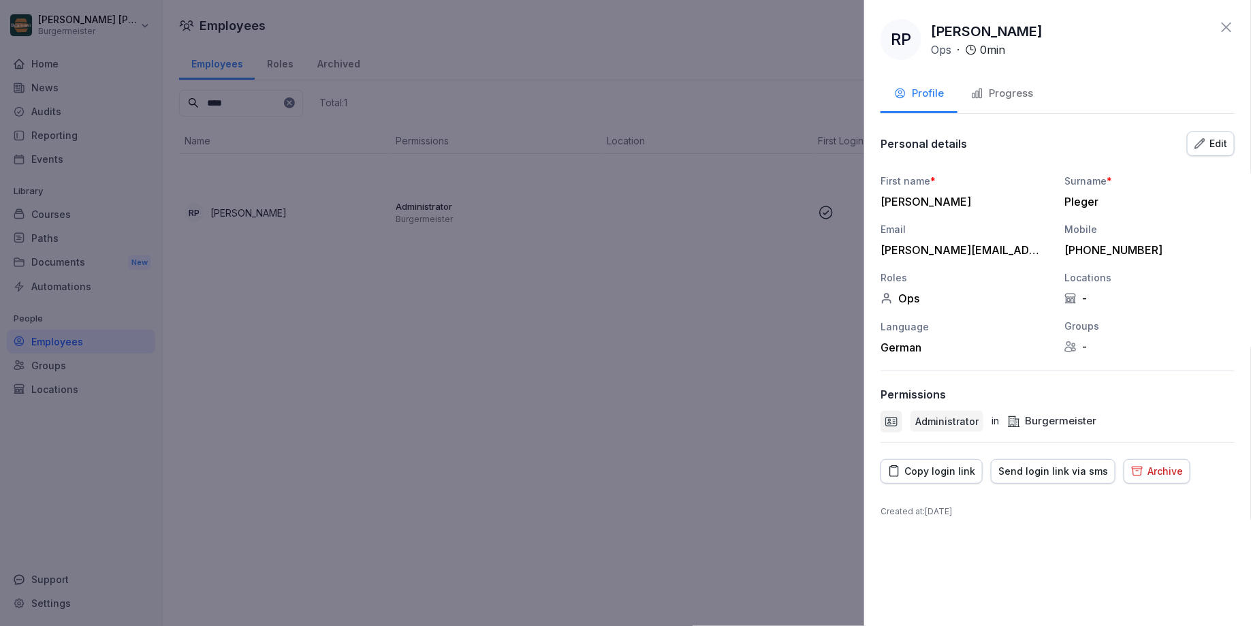
click at [1208, 146] on div "Edit" at bounding box center [1211, 143] width 33 height 15
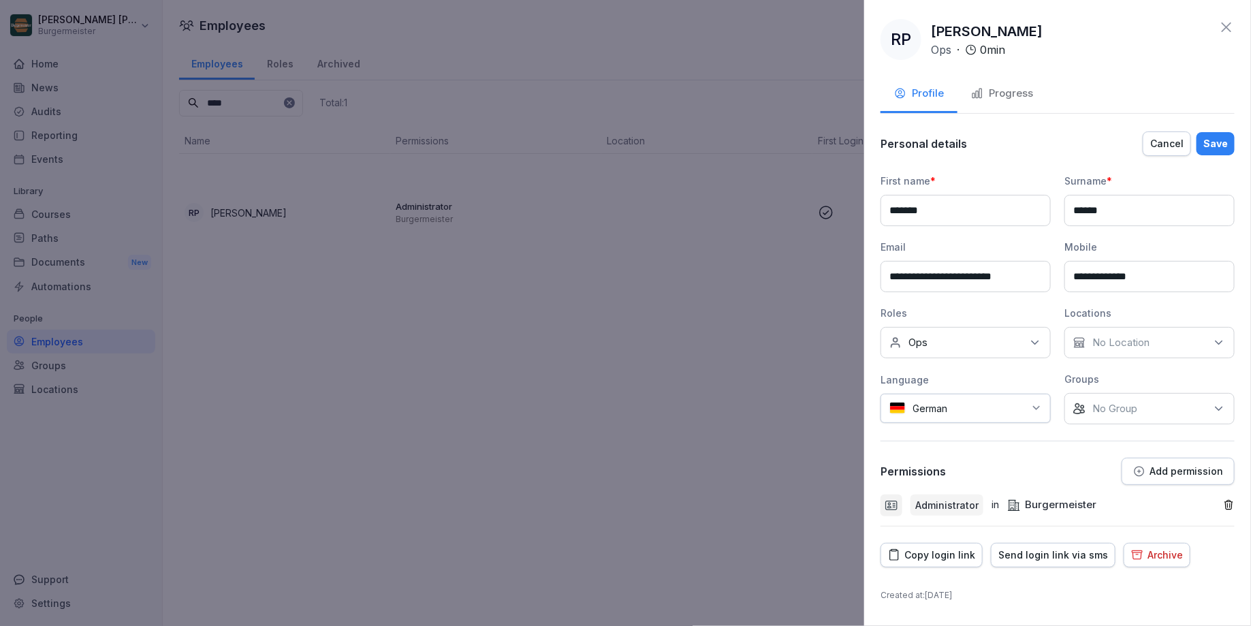
drag, startPoint x: 930, startPoint y: 276, endPoint x: 821, endPoint y: 266, distance: 109.4
click at [821, 267] on body "**********" at bounding box center [625, 313] width 1251 height 626
click at [951, 275] on input "**********" at bounding box center [966, 276] width 170 height 31
type input "**********"
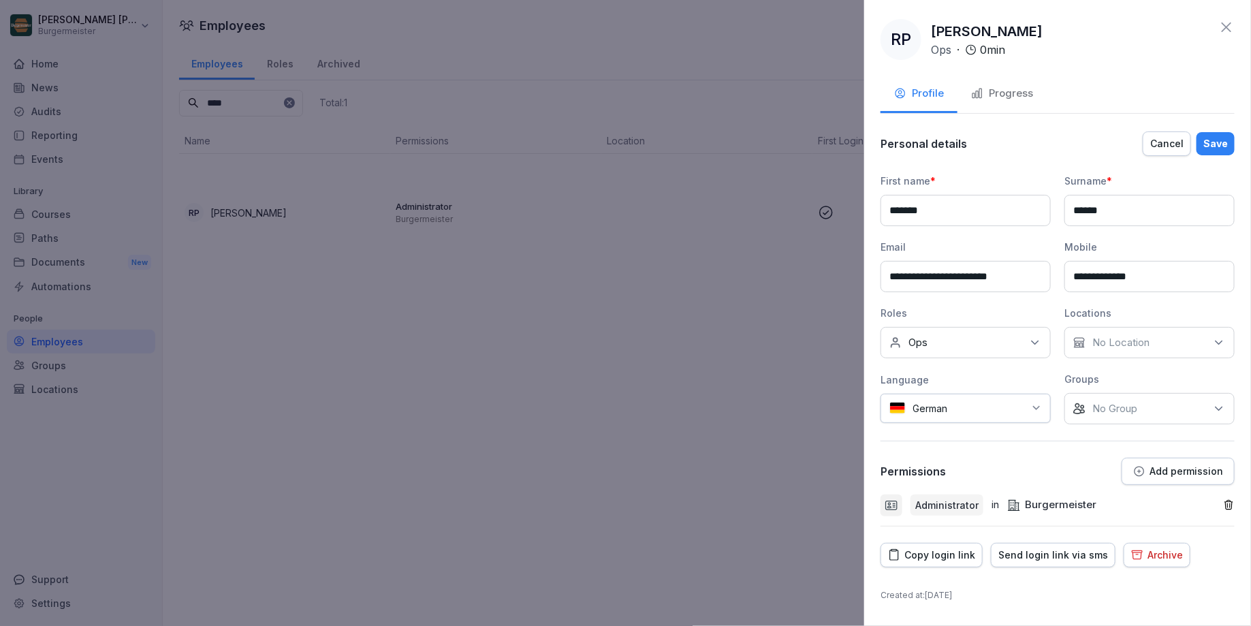
click at [1032, 175] on div "First name *" at bounding box center [966, 181] width 170 height 14
click at [1223, 140] on div "Save" at bounding box center [1215, 143] width 25 height 15
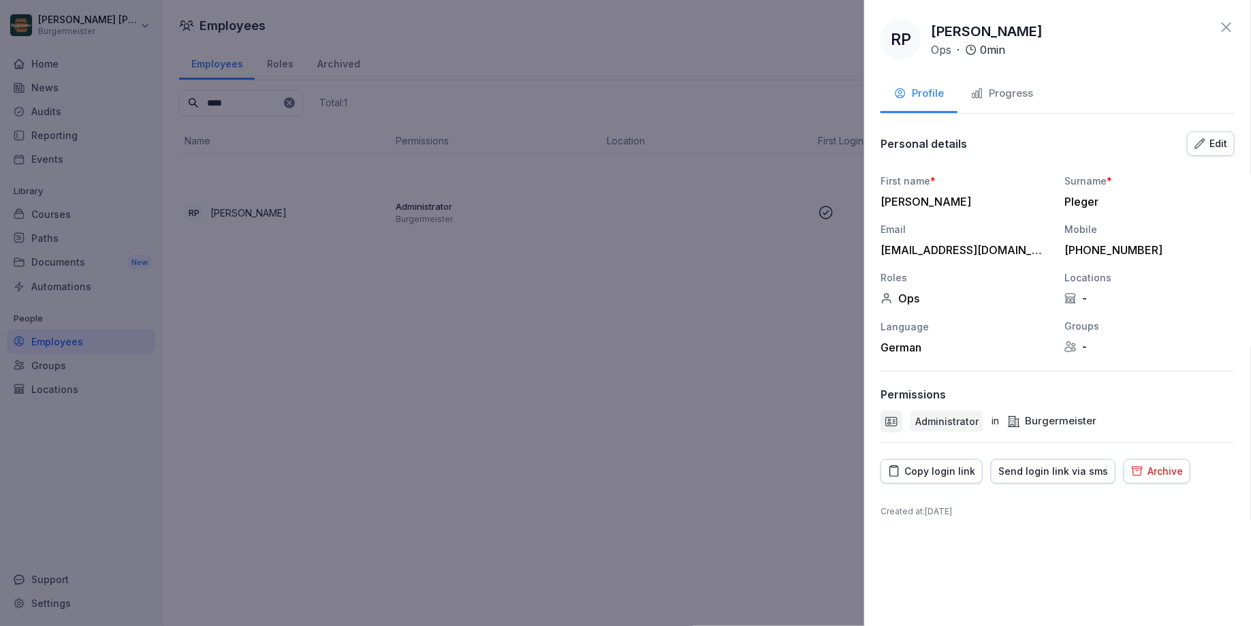
click at [1227, 20] on icon at bounding box center [1226, 27] width 16 height 16
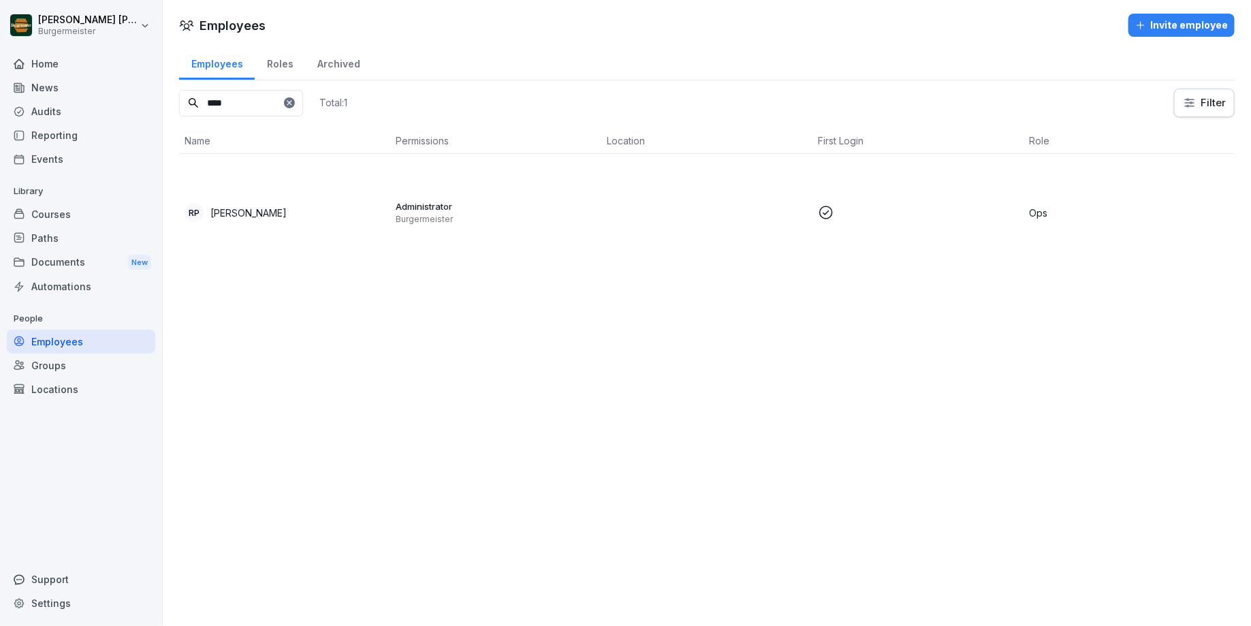
click at [48, 105] on div "Audits" at bounding box center [81, 111] width 148 height 24
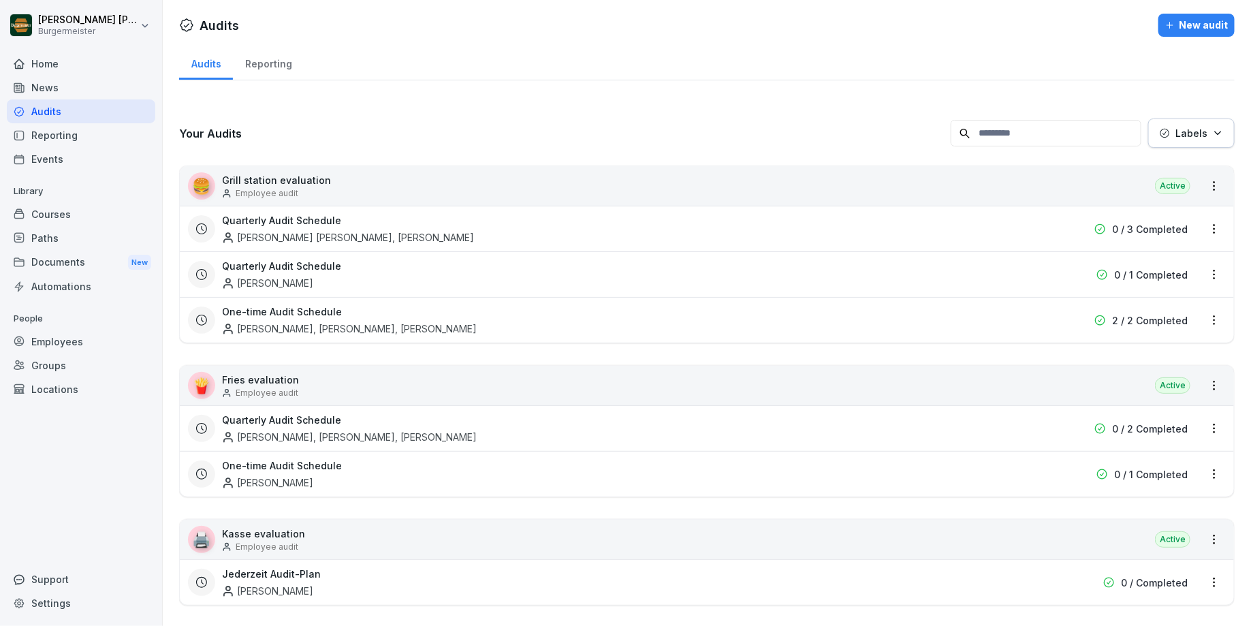
click at [307, 178] on p "Grill station evaluation" at bounding box center [276, 180] width 109 height 14
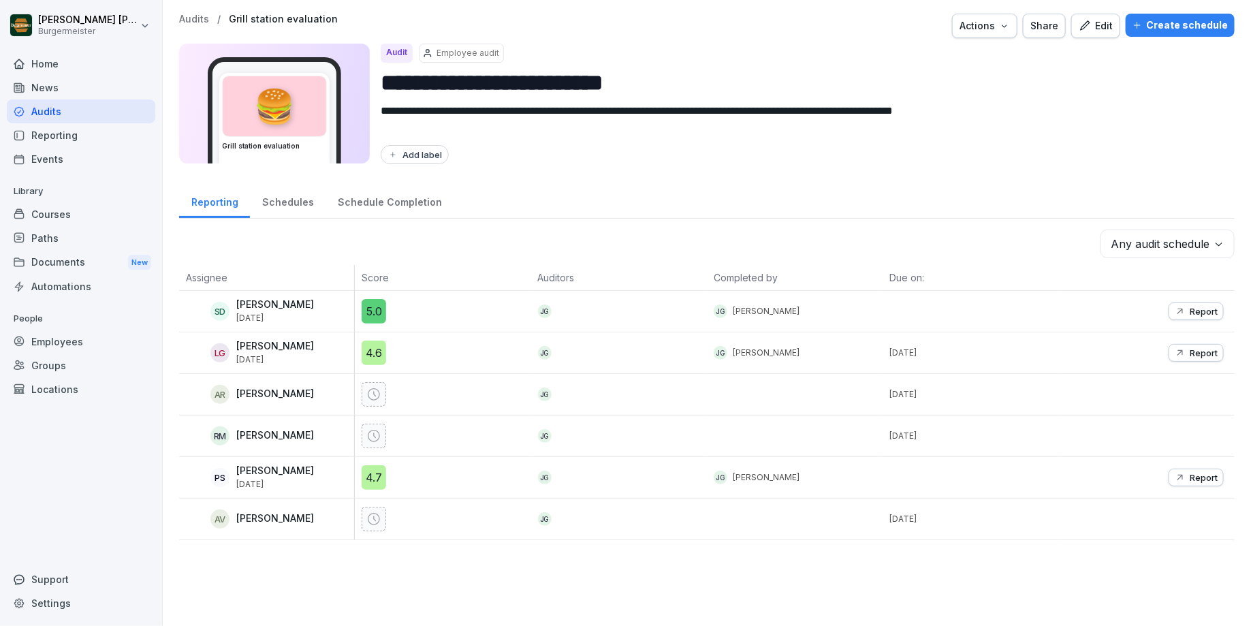
click at [1084, 31] on button "Edit" at bounding box center [1095, 26] width 49 height 25
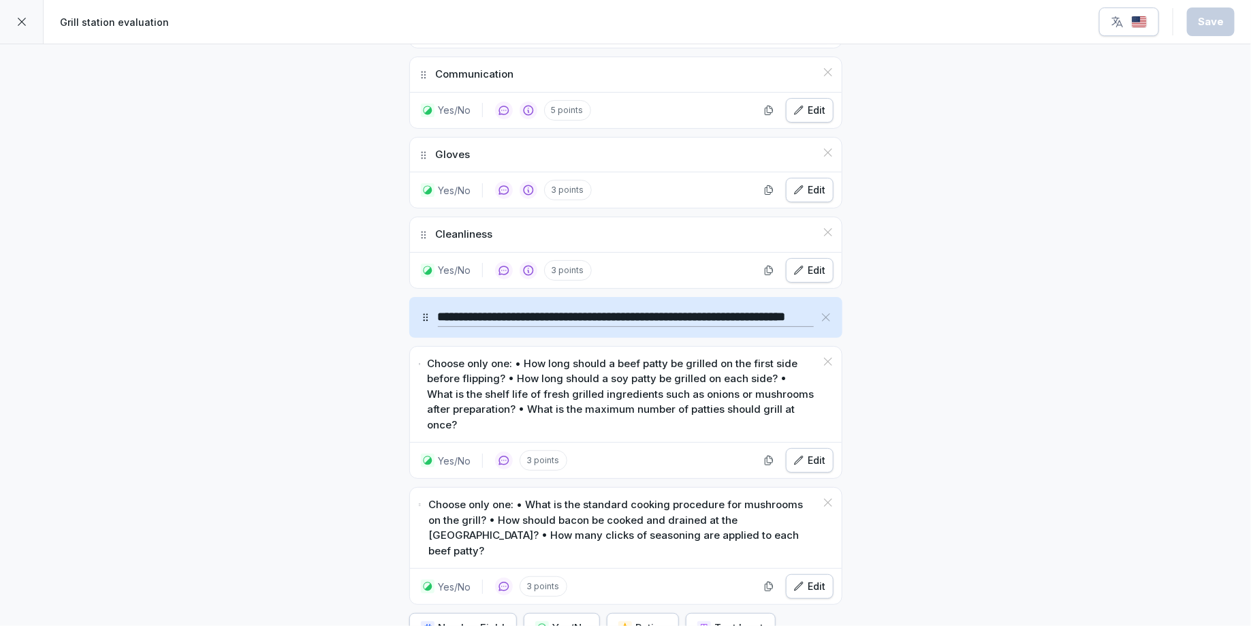
scroll to position [1699, 0]
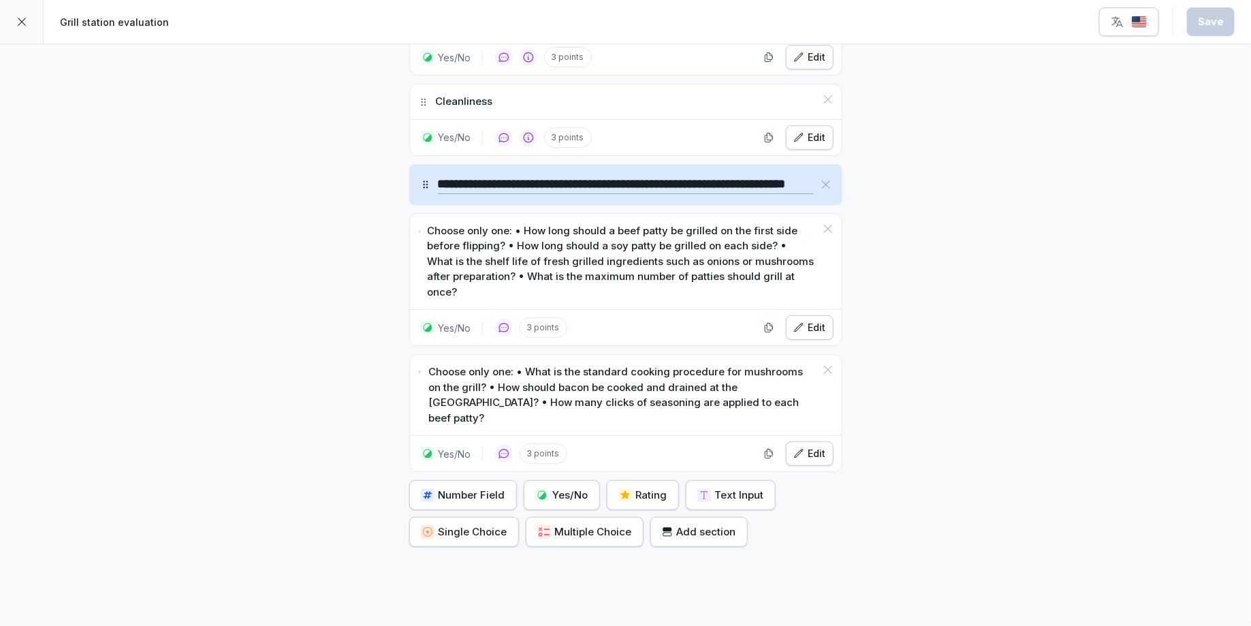
click at [30, 26] on div at bounding box center [22, 22] width 44 height 44
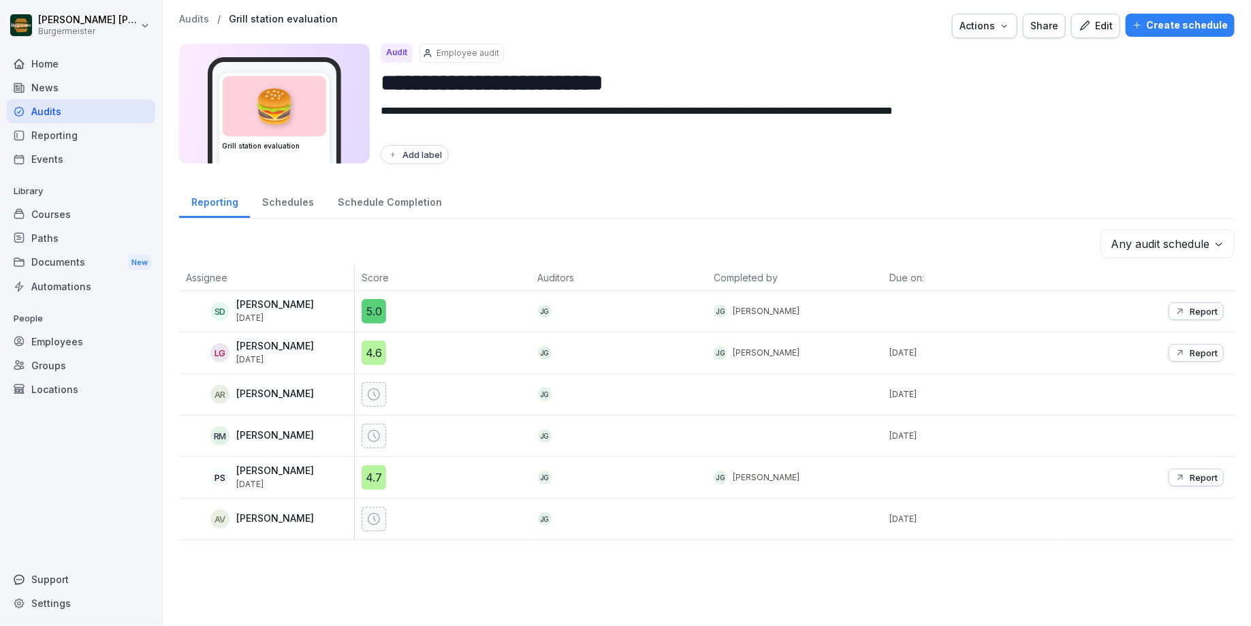
click at [194, 13] on div "**********" at bounding box center [707, 277] width 1088 height 554
click at [195, 17] on p "Audits" at bounding box center [194, 20] width 30 height 12
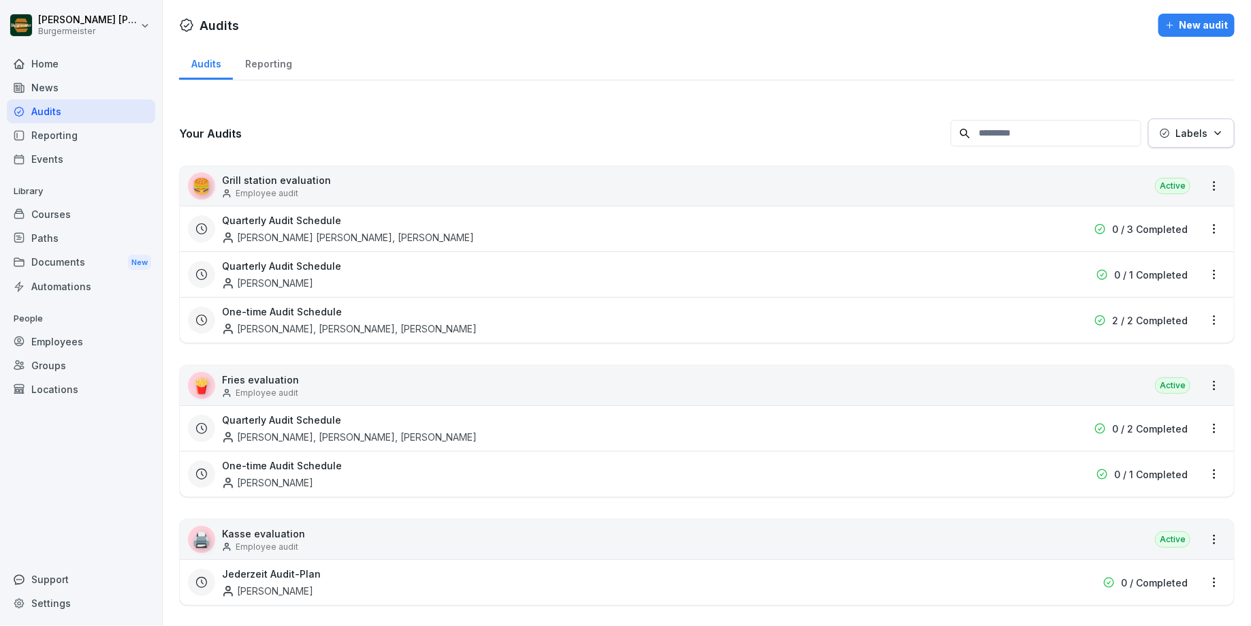
click at [51, 236] on div "Paths" at bounding box center [81, 238] width 148 height 24
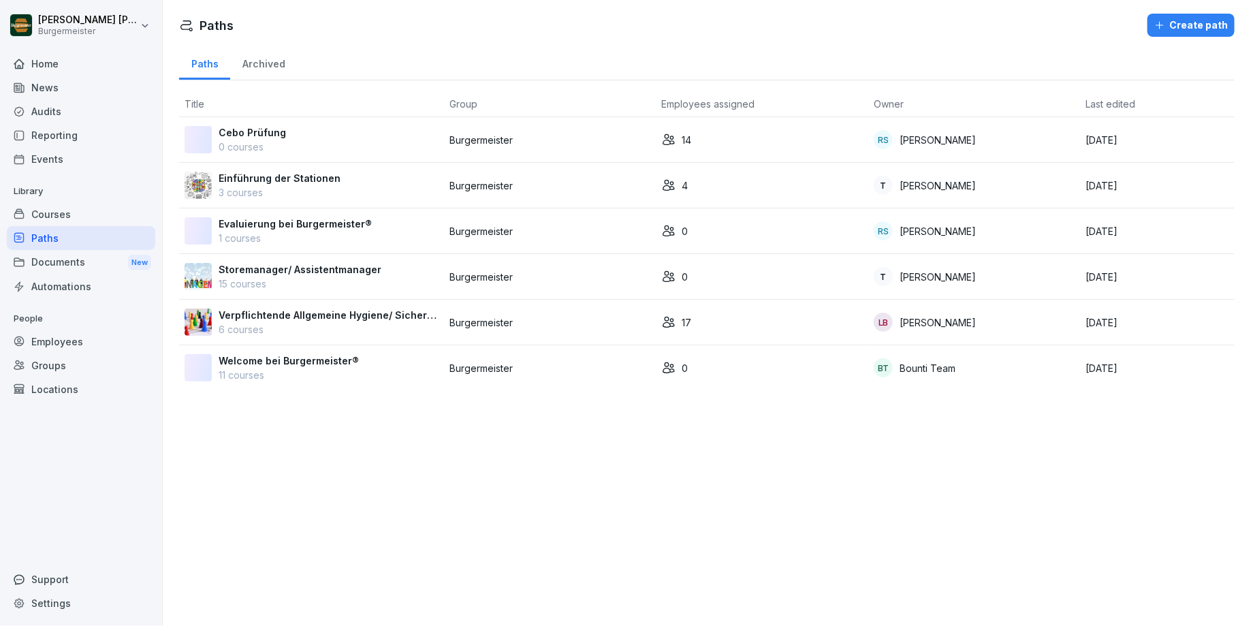
click at [50, 221] on div "Courses" at bounding box center [81, 214] width 148 height 24
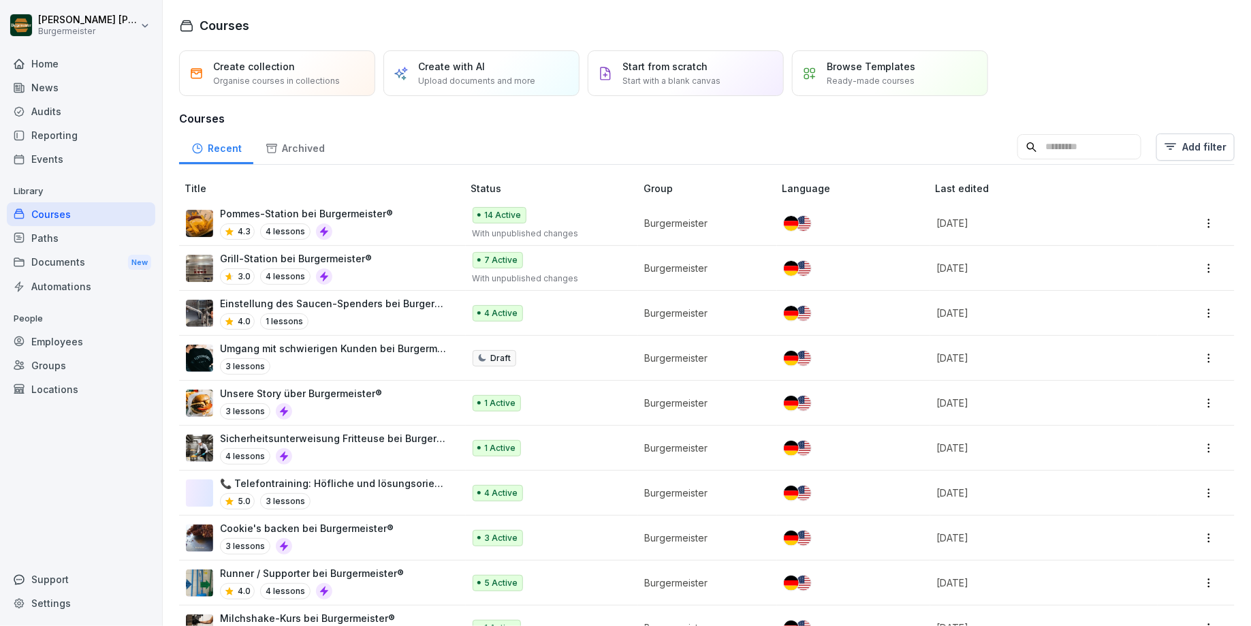
click at [388, 268] on div "Grill-Station bei Burgermeister® 3.0 4 lessons" at bounding box center [318, 267] width 264 height 33
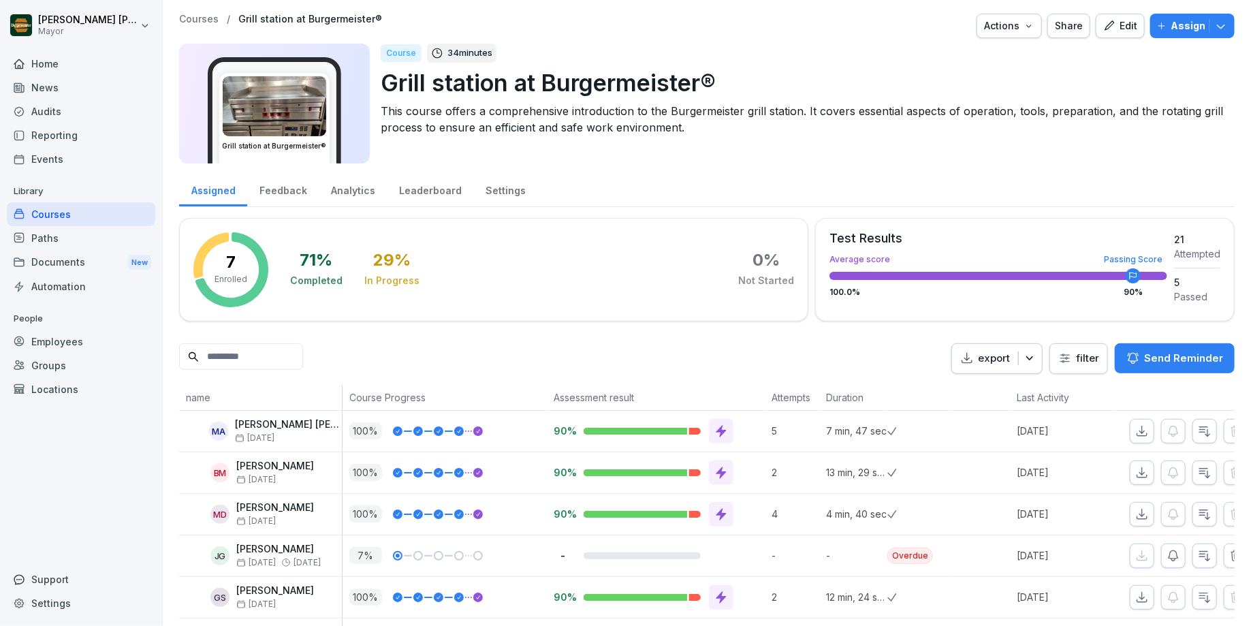
click at [76, 68] on div "Home" at bounding box center [81, 64] width 148 height 24
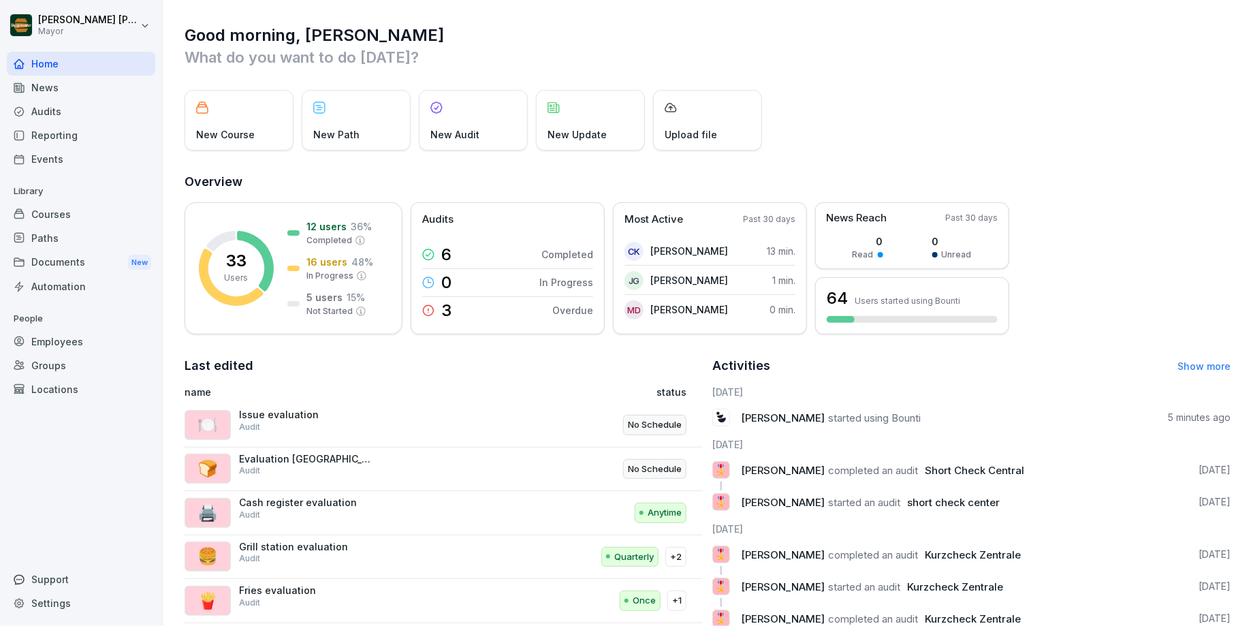
click at [40, 86] on font "News" at bounding box center [44, 88] width 27 height 12
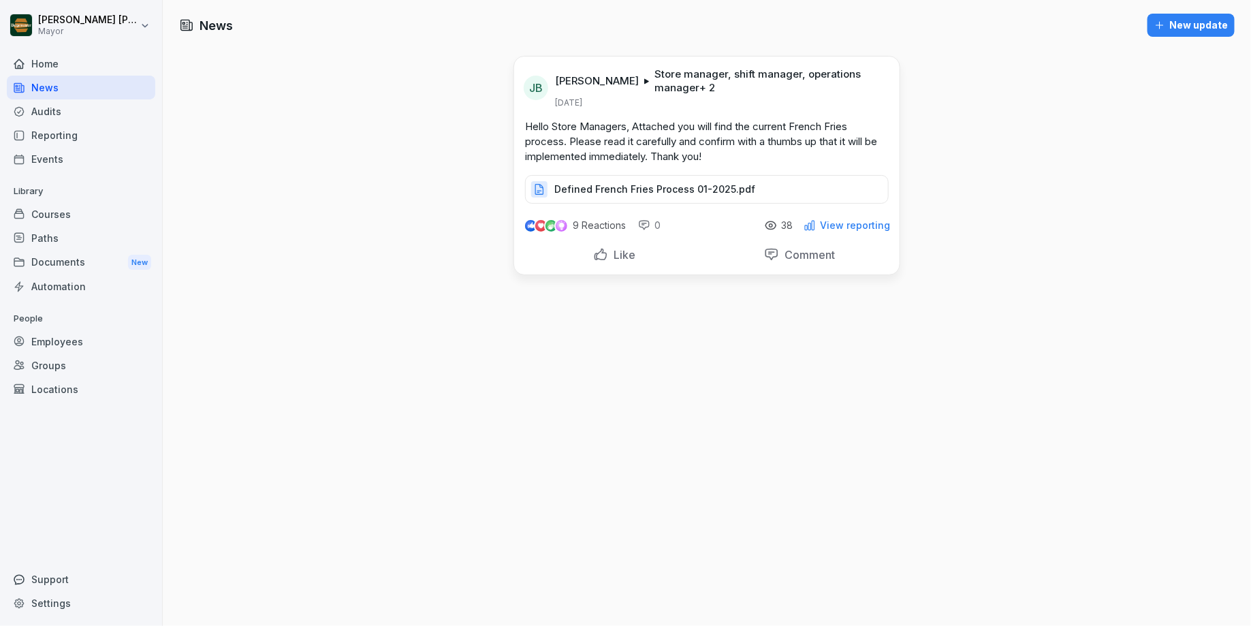
click at [54, 108] on font "Audits" at bounding box center [46, 112] width 30 height 12
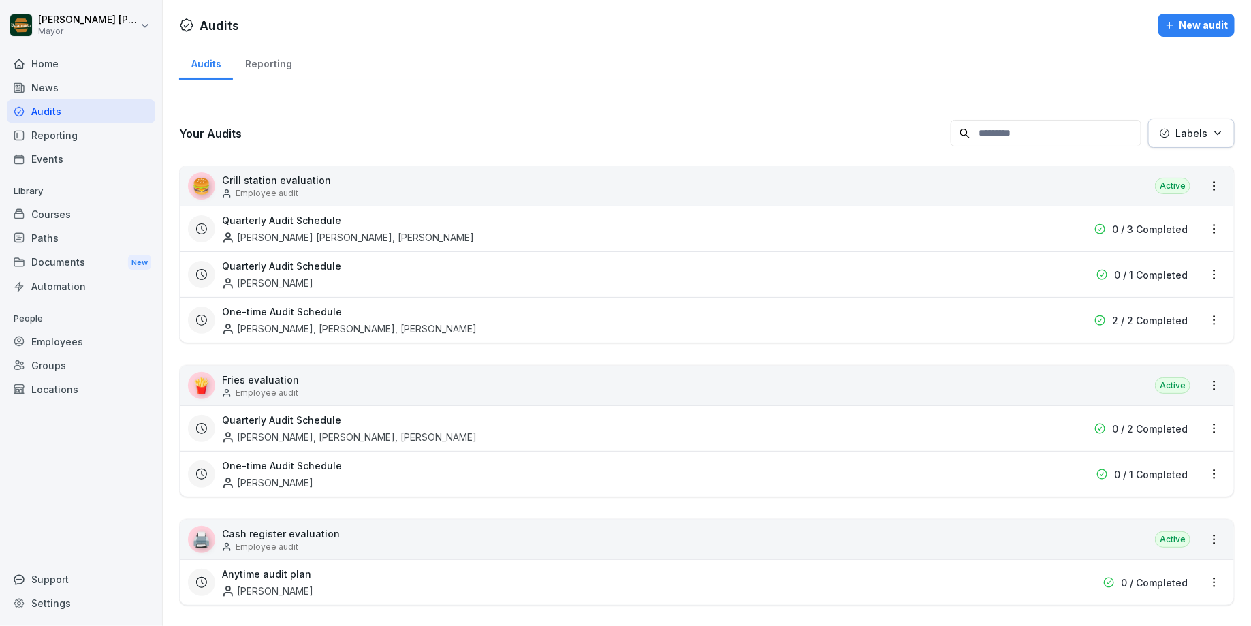
click at [57, 344] on font "Employees" at bounding box center [57, 342] width 52 height 12
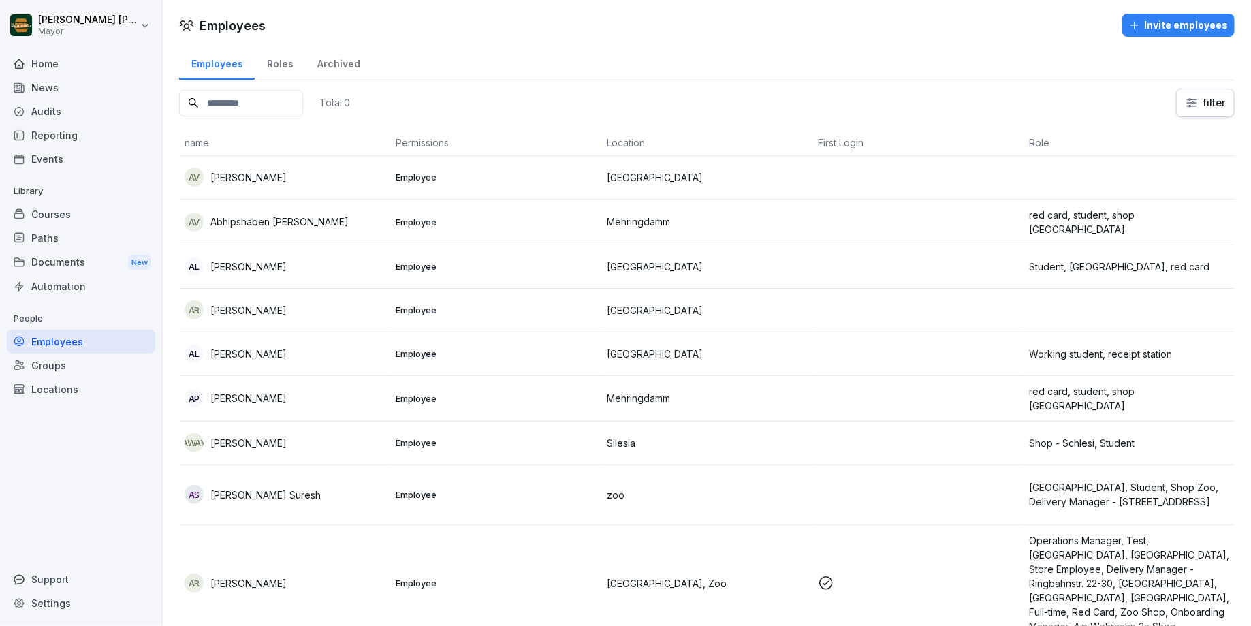
click at [248, 95] on input at bounding box center [241, 103] width 124 height 27
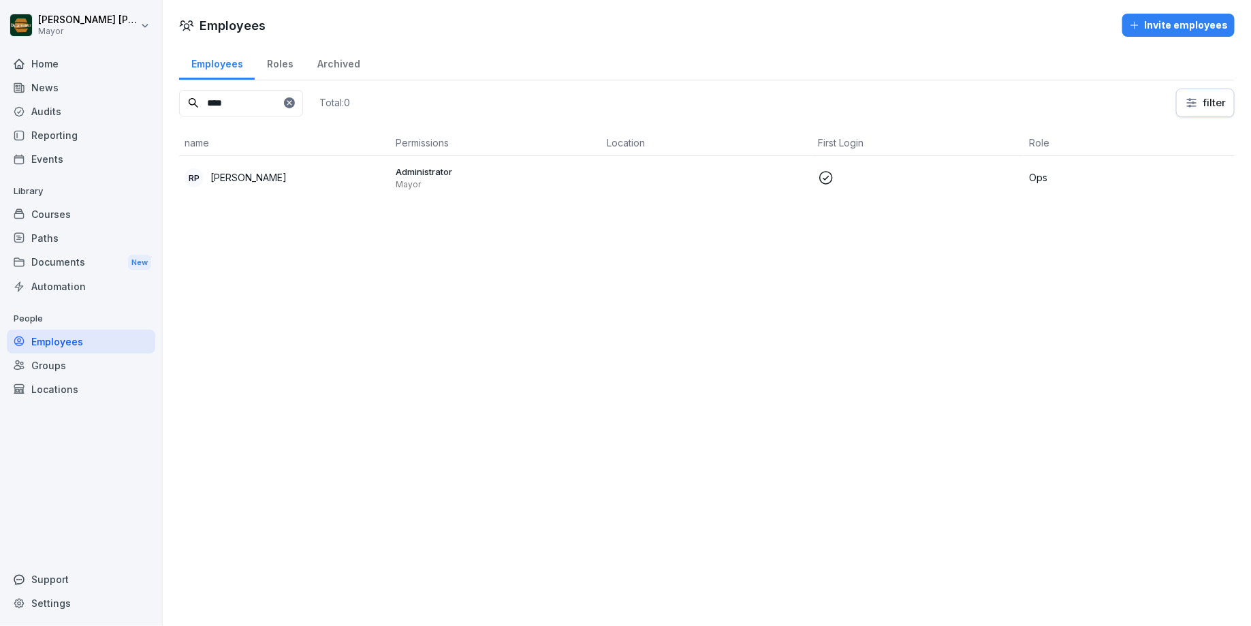
type input "****"
click at [277, 172] on font "[PERSON_NAME]" at bounding box center [248, 178] width 76 height 12
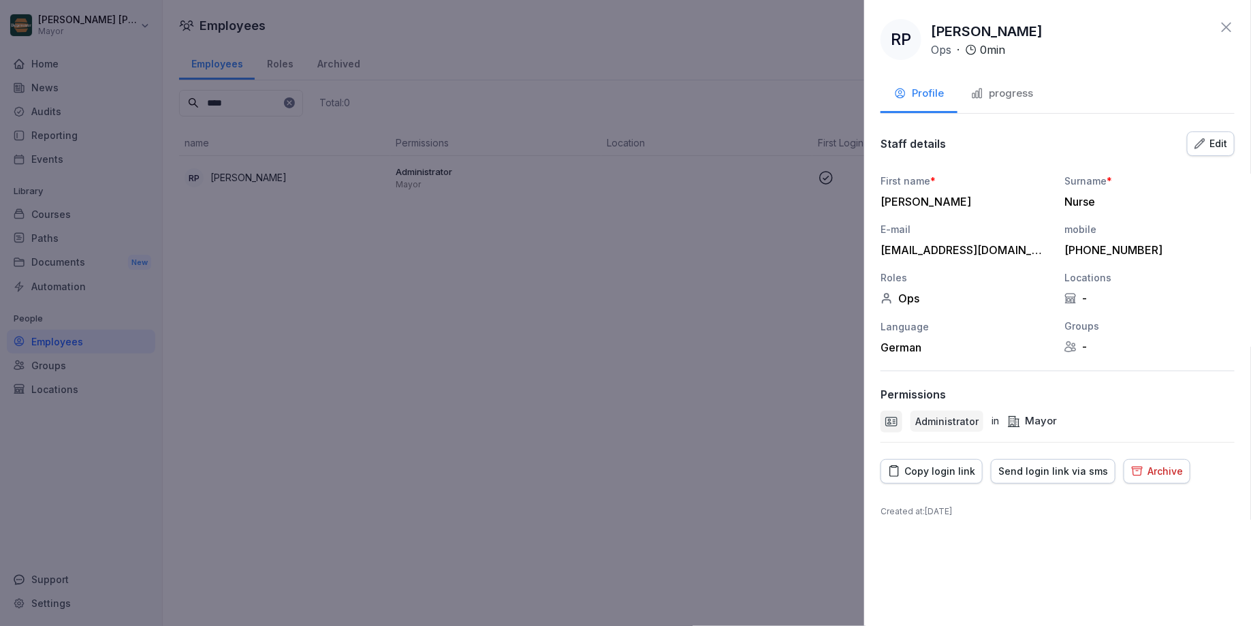
click at [1041, 471] on font "Send login link via sms" at bounding box center [1053, 471] width 110 height 12
click at [631, 285] on div at bounding box center [625, 313] width 1251 height 626
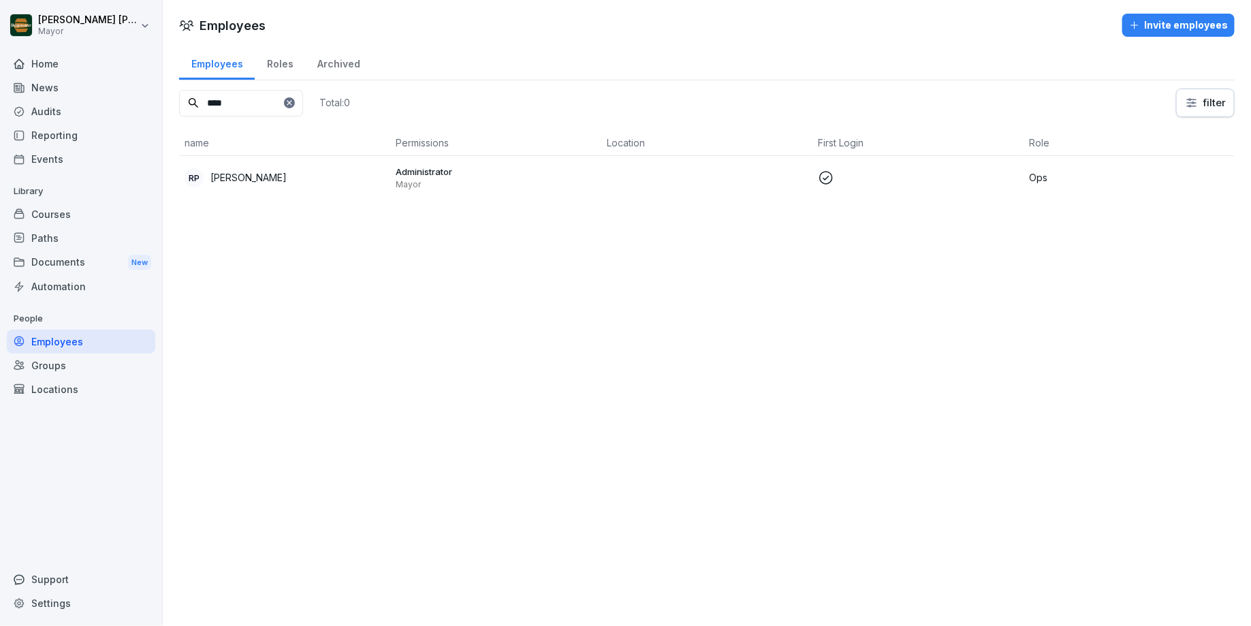
click at [860, 181] on p at bounding box center [918, 178] width 200 height 16
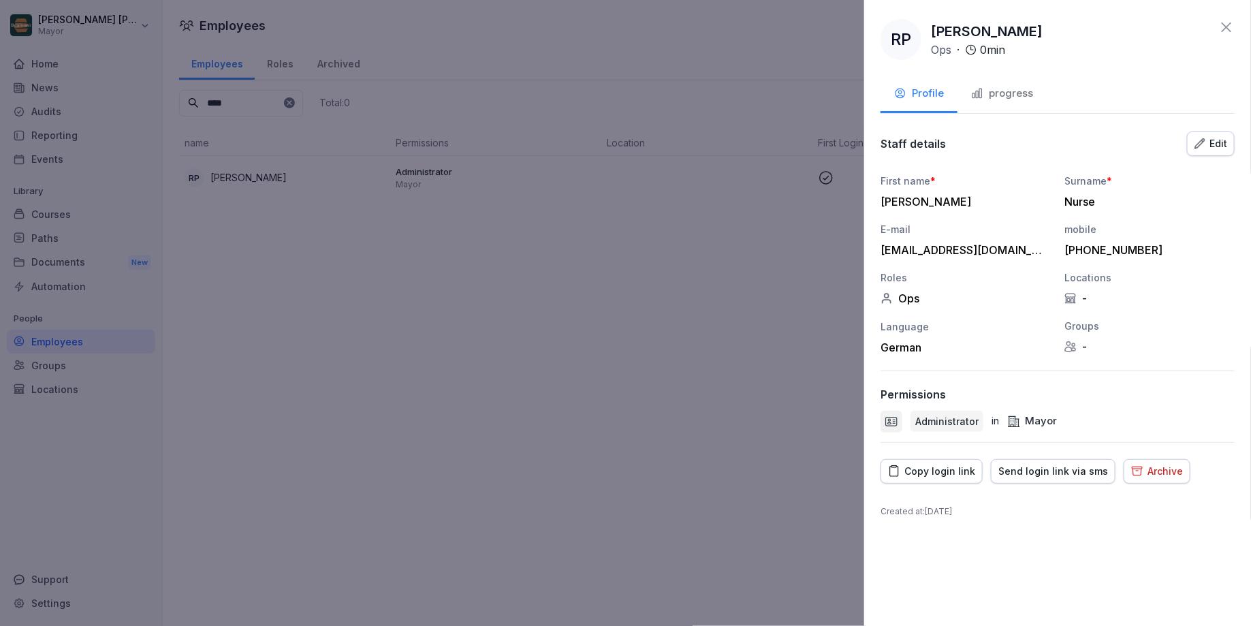
click at [1231, 27] on icon at bounding box center [1226, 27] width 16 height 16
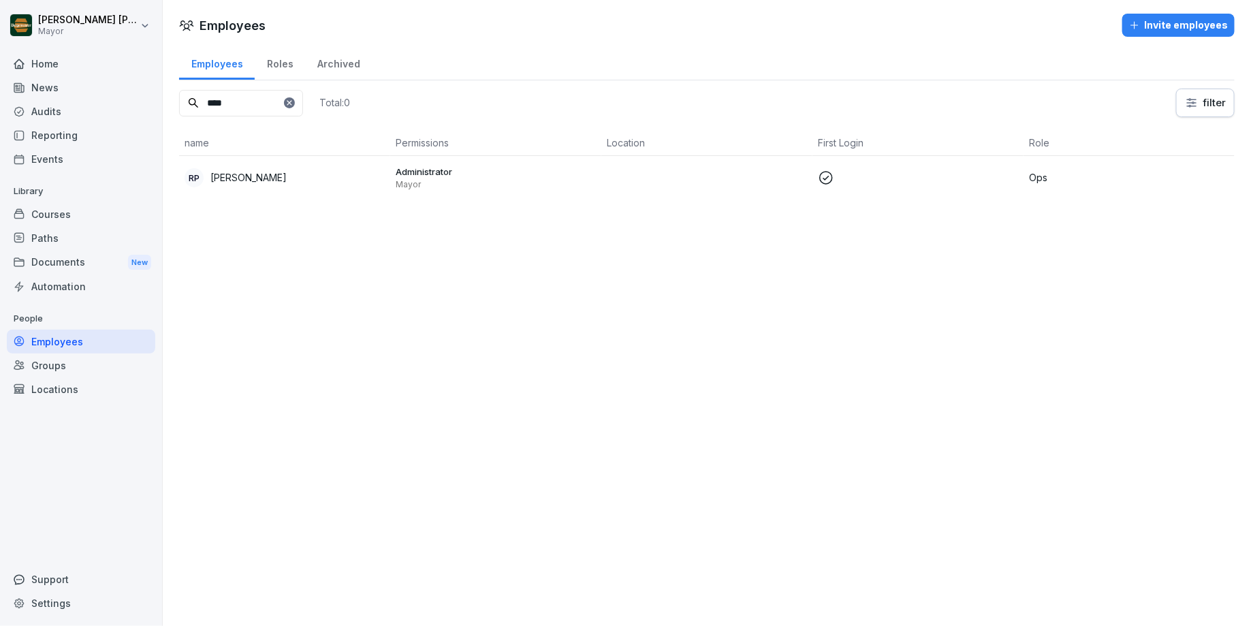
click at [475, 181] on p "Mayor" at bounding box center [496, 184] width 200 height 11
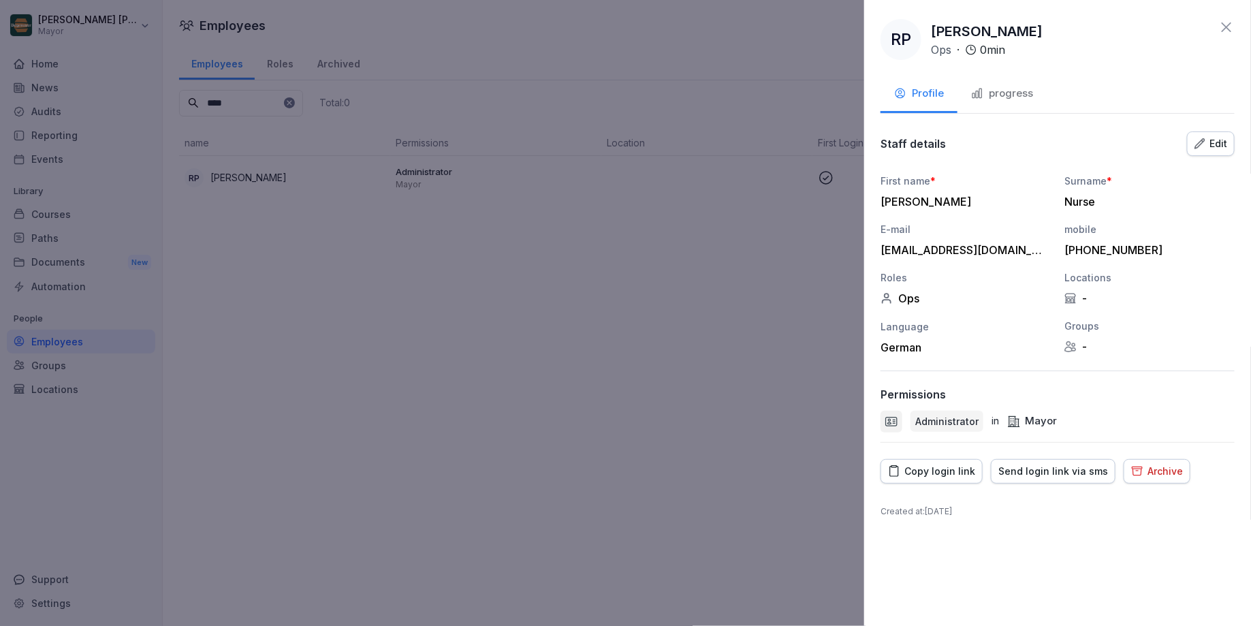
click at [986, 116] on div "RP Raphael Pleger Ops · 0 min Profile progress Staff details Edit First name * …" at bounding box center [1057, 313] width 387 height 626
click at [1006, 88] on font "progress" at bounding box center [1011, 92] width 44 height 13
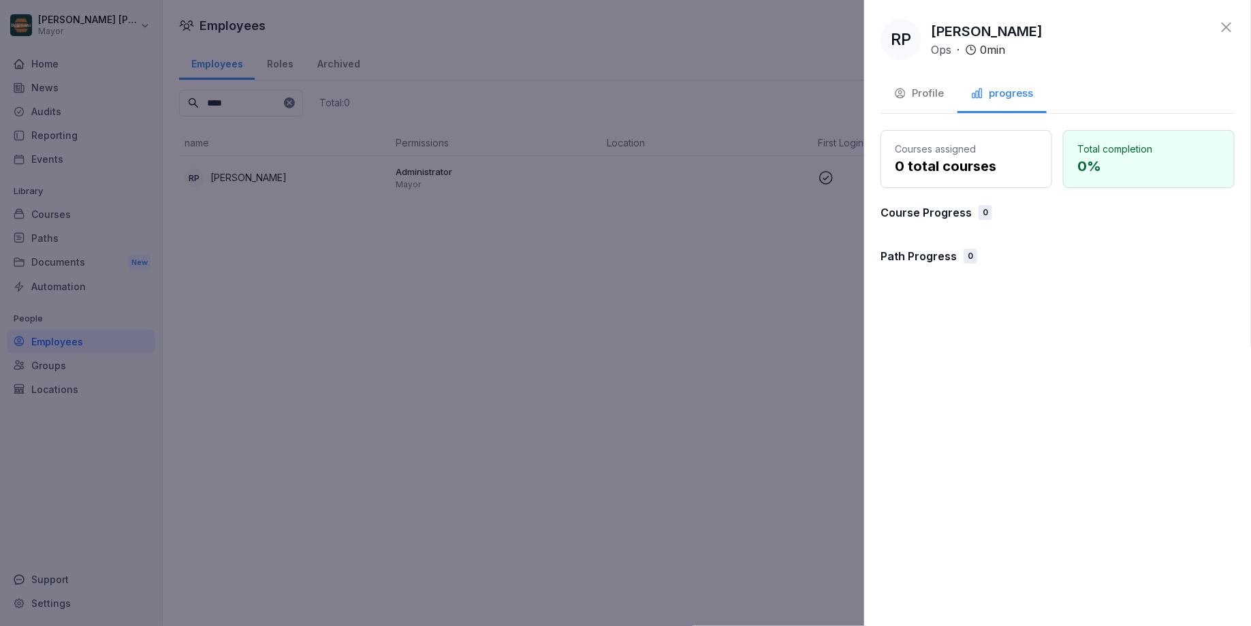
click at [927, 91] on font "Profile" at bounding box center [928, 92] width 32 height 13
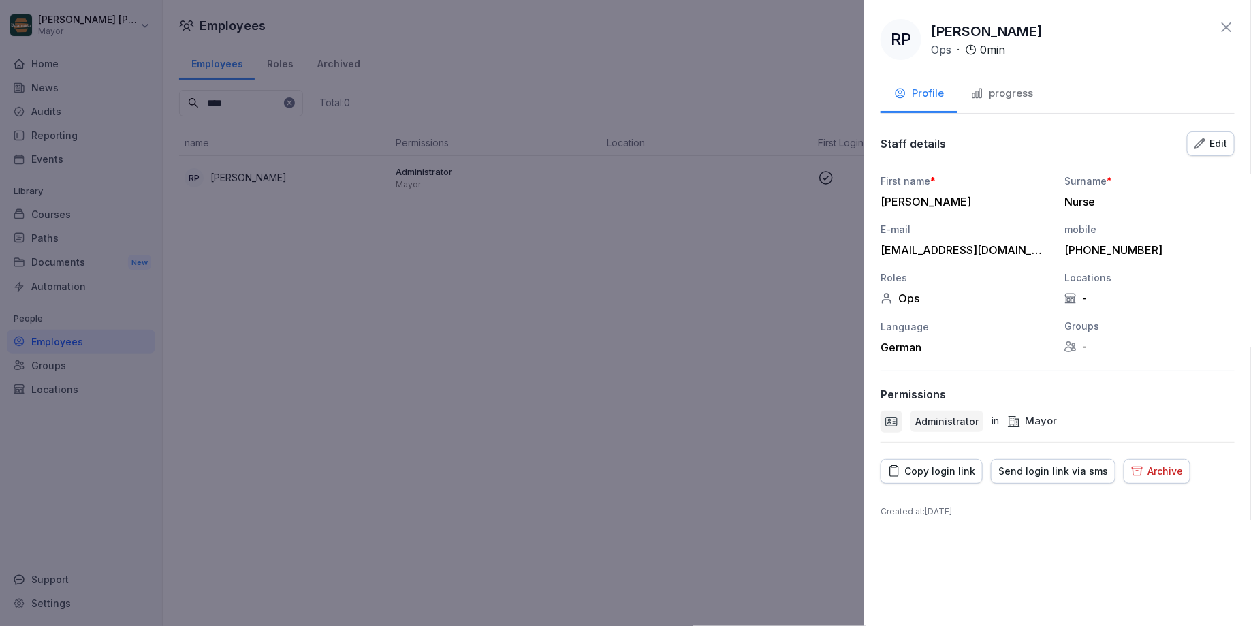
click at [1213, 151] on button "Edit" at bounding box center [1211, 143] width 48 height 25
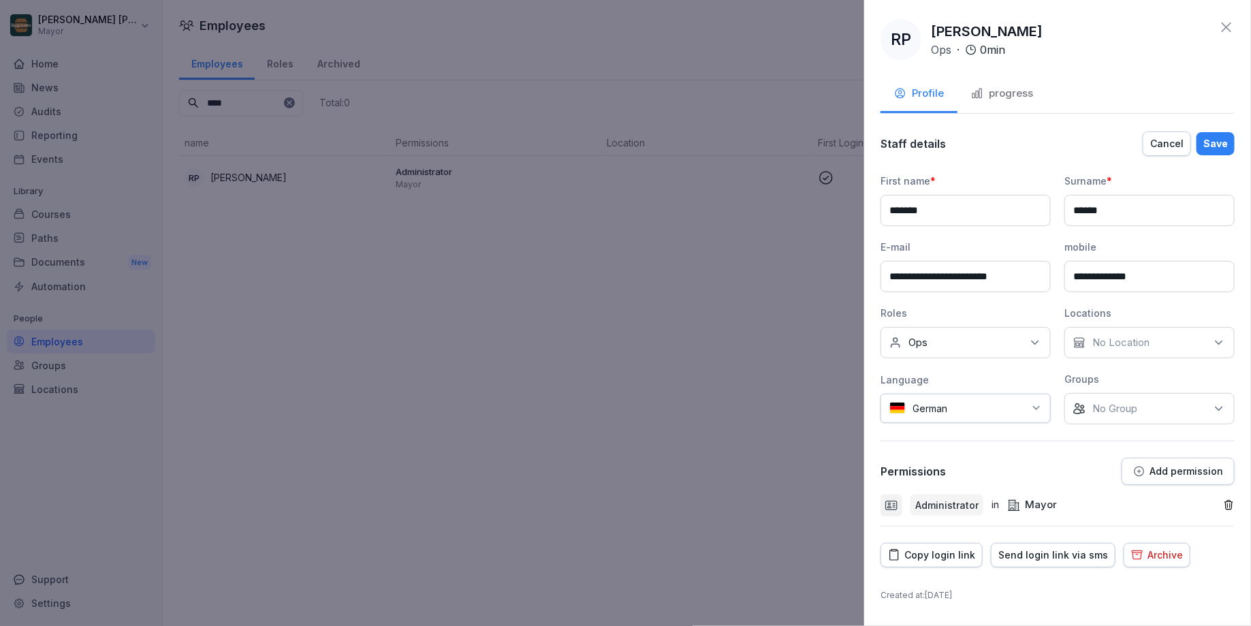
click at [1214, 138] on font "Save" at bounding box center [1215, 144] width 25 height 12
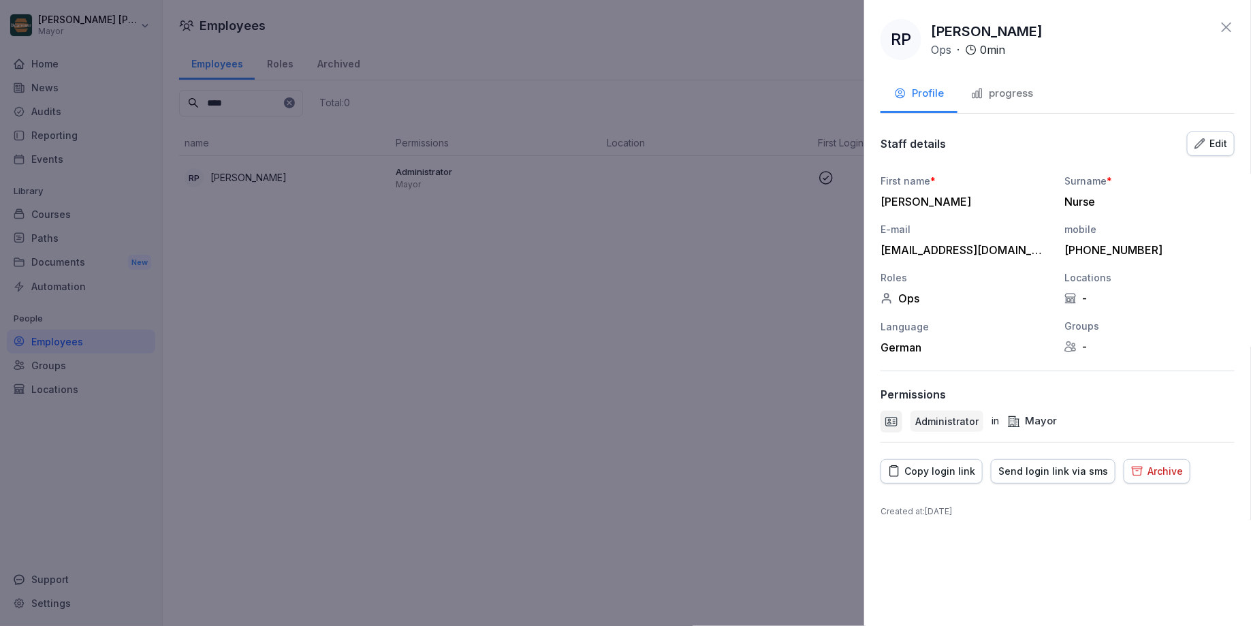
click at [1075, 205] on font "Nurse" at bounding box center [1080, 202] width 31 height 14
click at [1216, 142] on font "Edit" at bounding box center [1219, 144] width 18 height 12
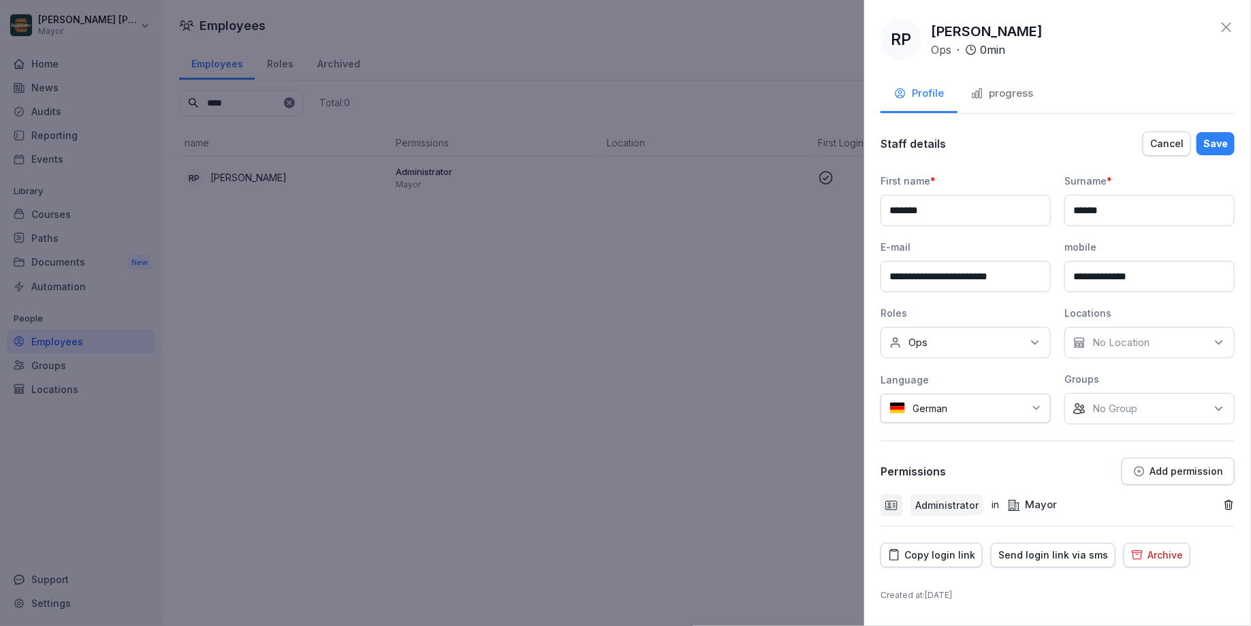
click at [1160, 200] on input "******" at bounding box center [1150, 210] width 170 height 31
click at [1170, 212] on input "******" at bounding box center [1150, 210] width 170 height 31
click at [1216, 142] on font "Save" at bounding box center [1215, 144] width 25 height 12
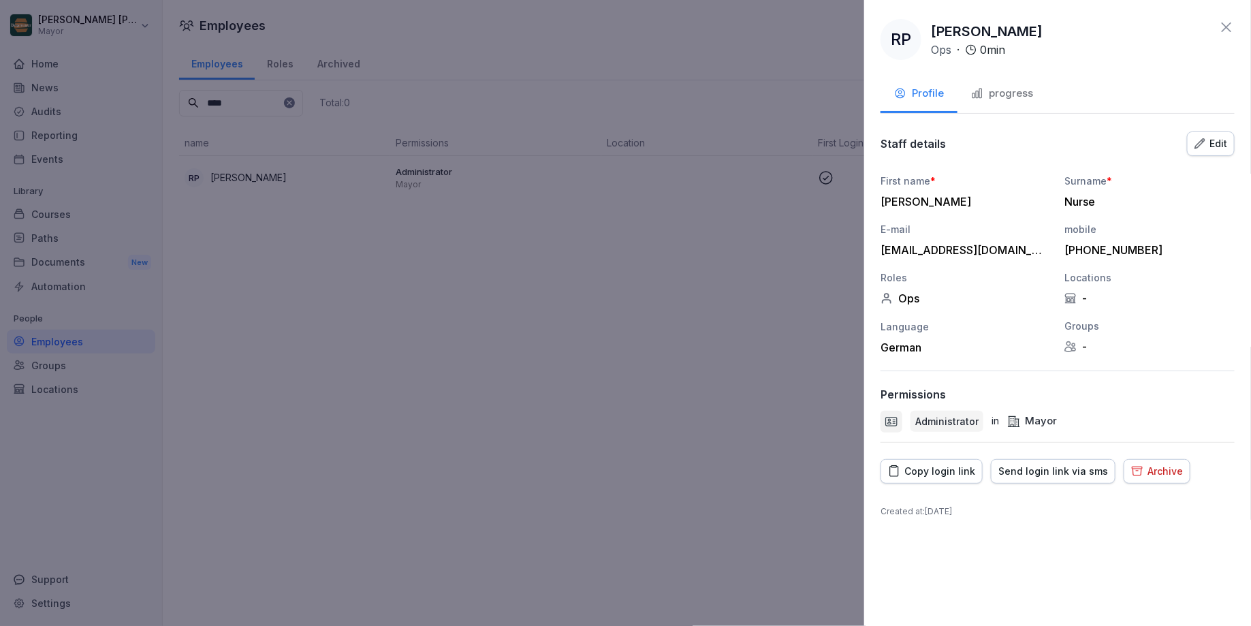
click at [1224, 29] on icon at bounding box center [1227, 27] width 10 height 10
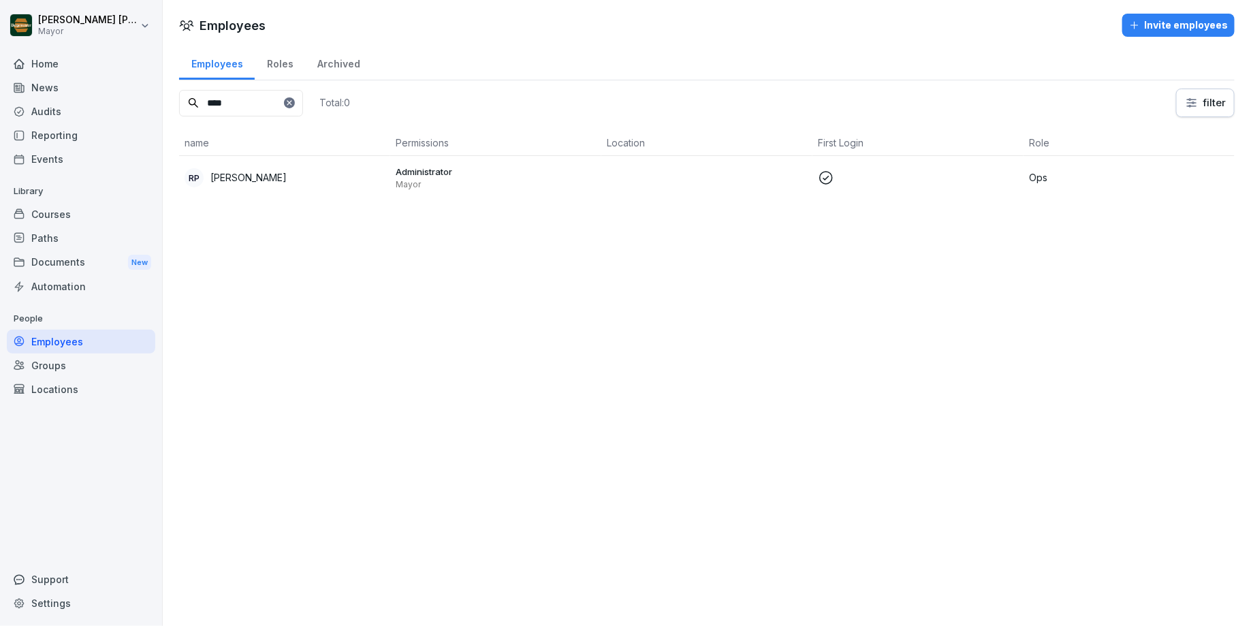
click at [1099, 183] on td "Ops" at bounding box center [1129, 178] width 211 height 44
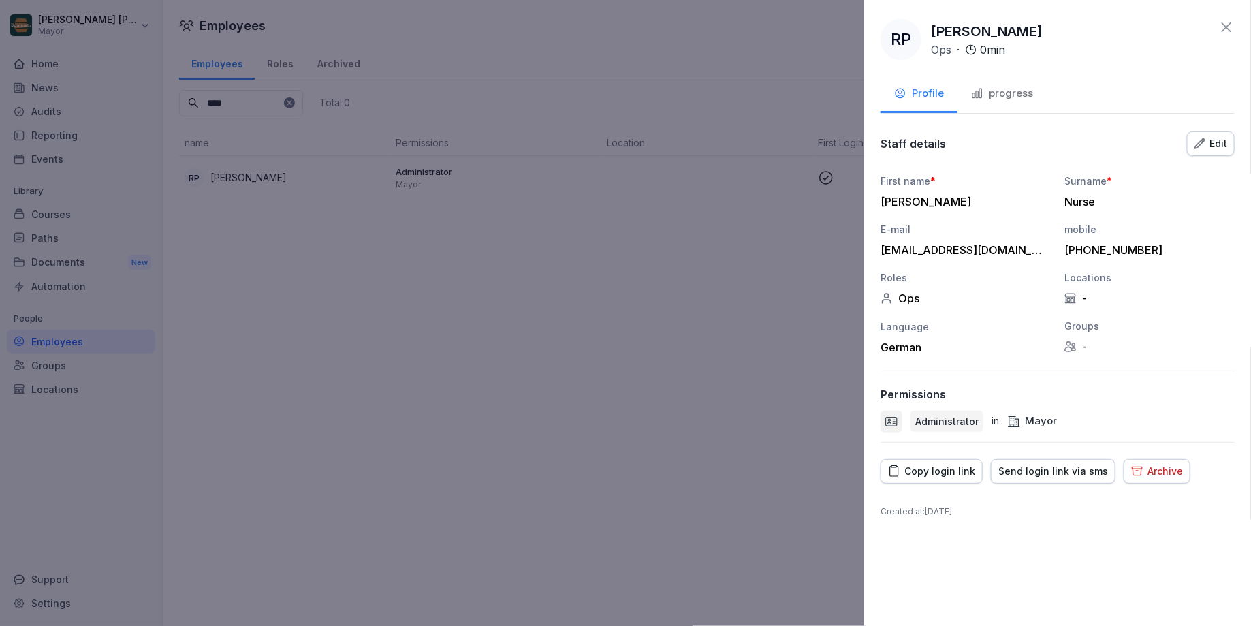
click at [1225, 30] on icon at bounding box center [1226, 27] width 16 height 16
